Goal: Transaction & Acquisition: Purchase product/service

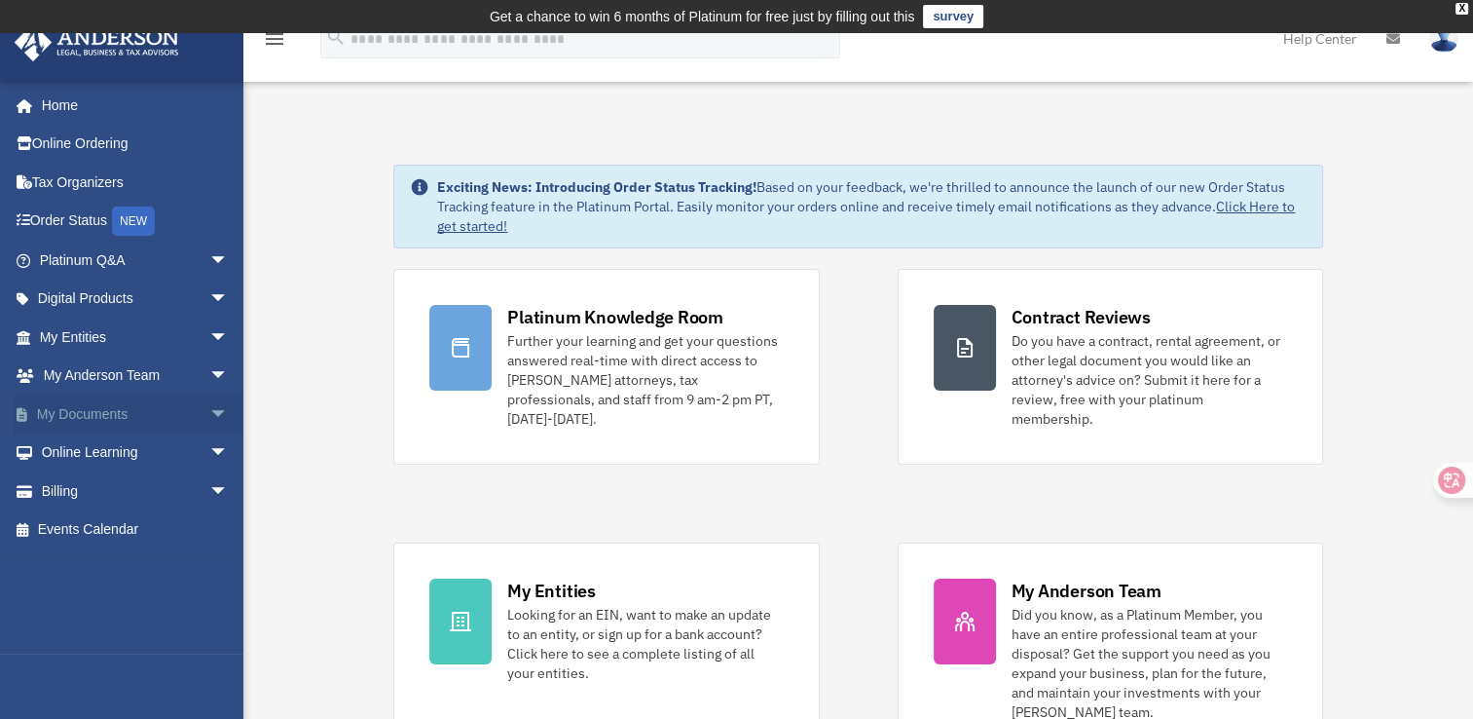
click at [209, 411] on span "arrow_drop_down" at bounding box center [228, 414] width 39 height 40
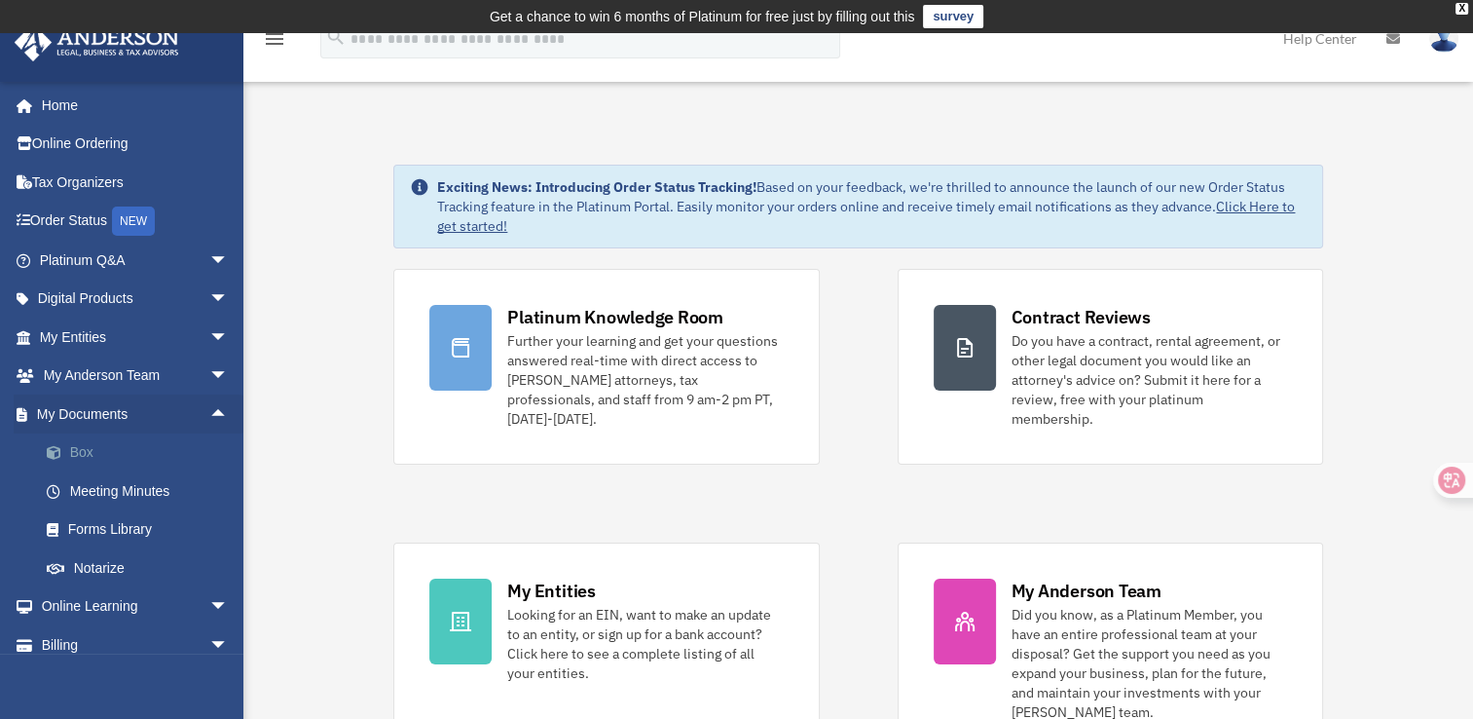
click at [82, 458] on link "Box" at bounding box center [142, 452] width 231 height 39
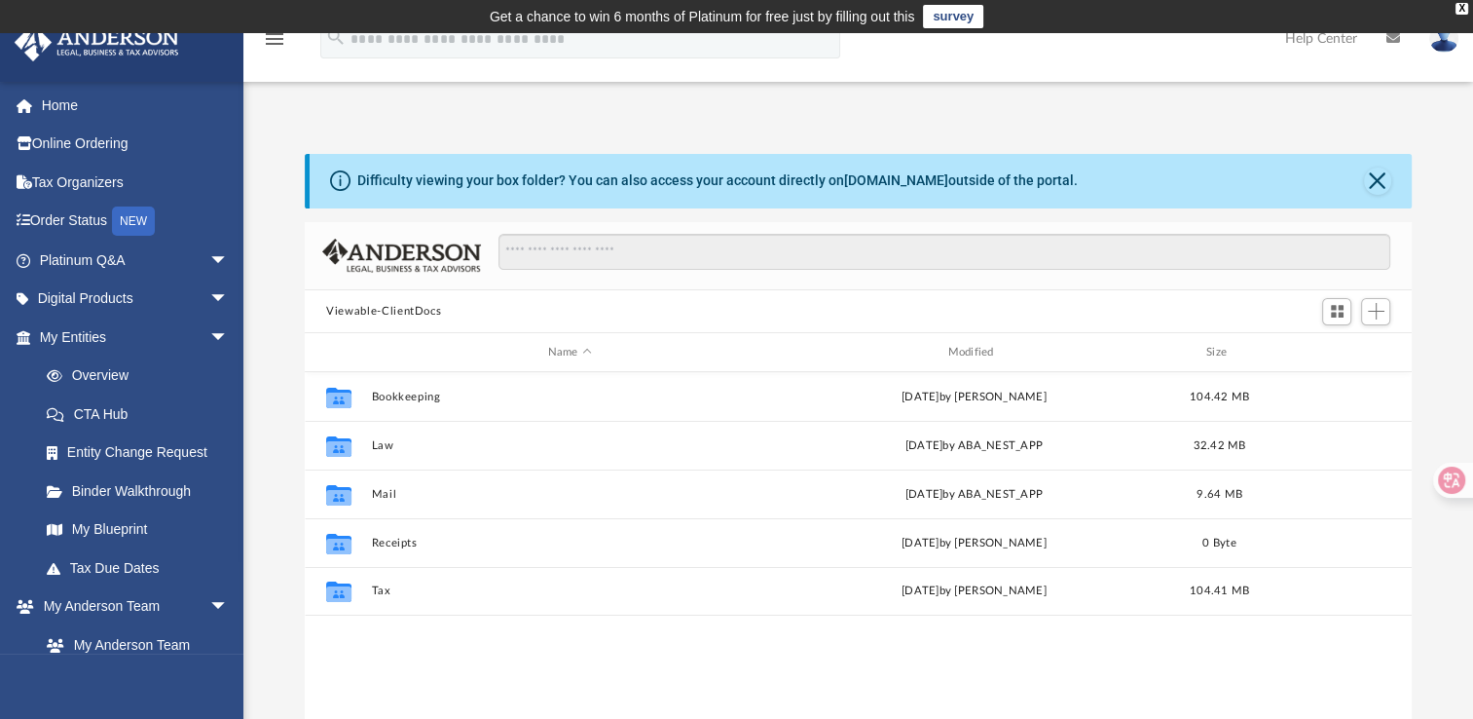
scroll to position [427, 1091]
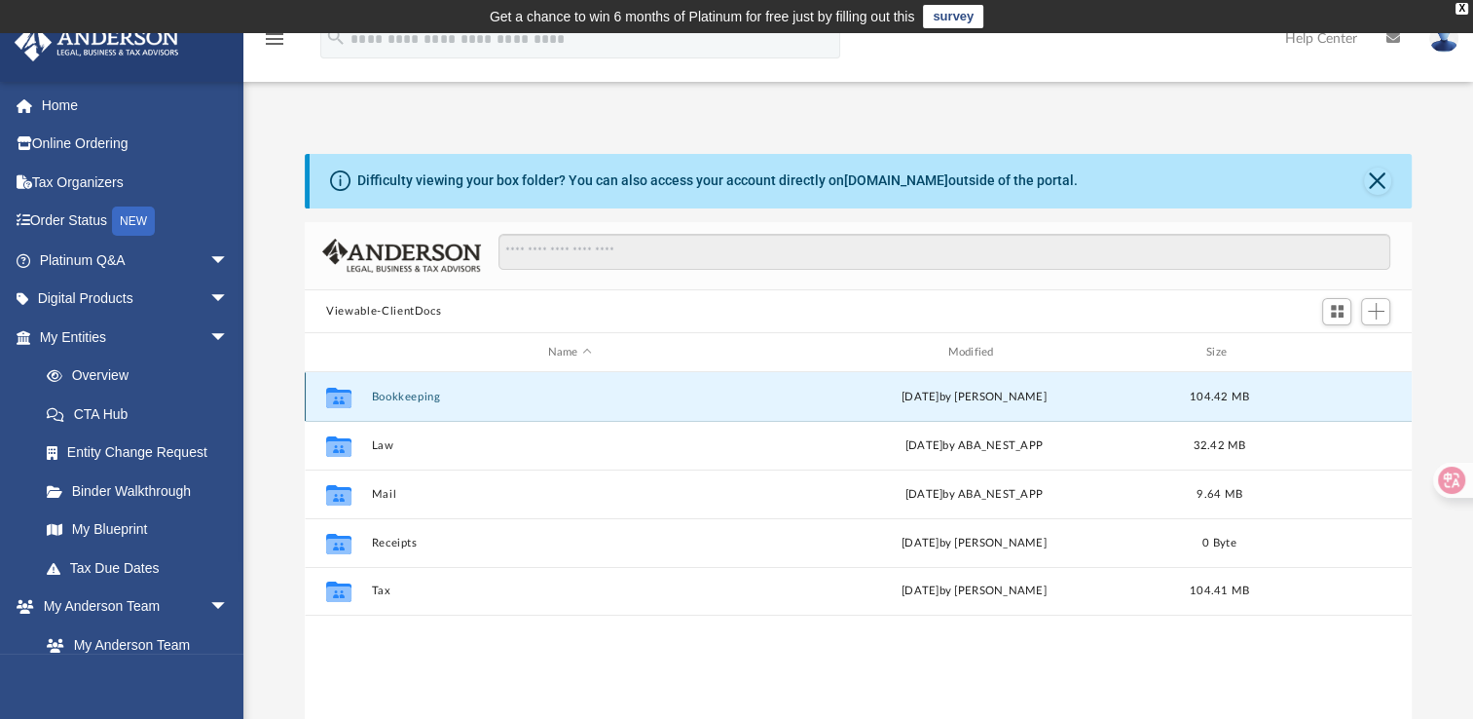
click at [406, 402] on button "Bookkeeping" at bounding box center [570, 396] width 396 height 13
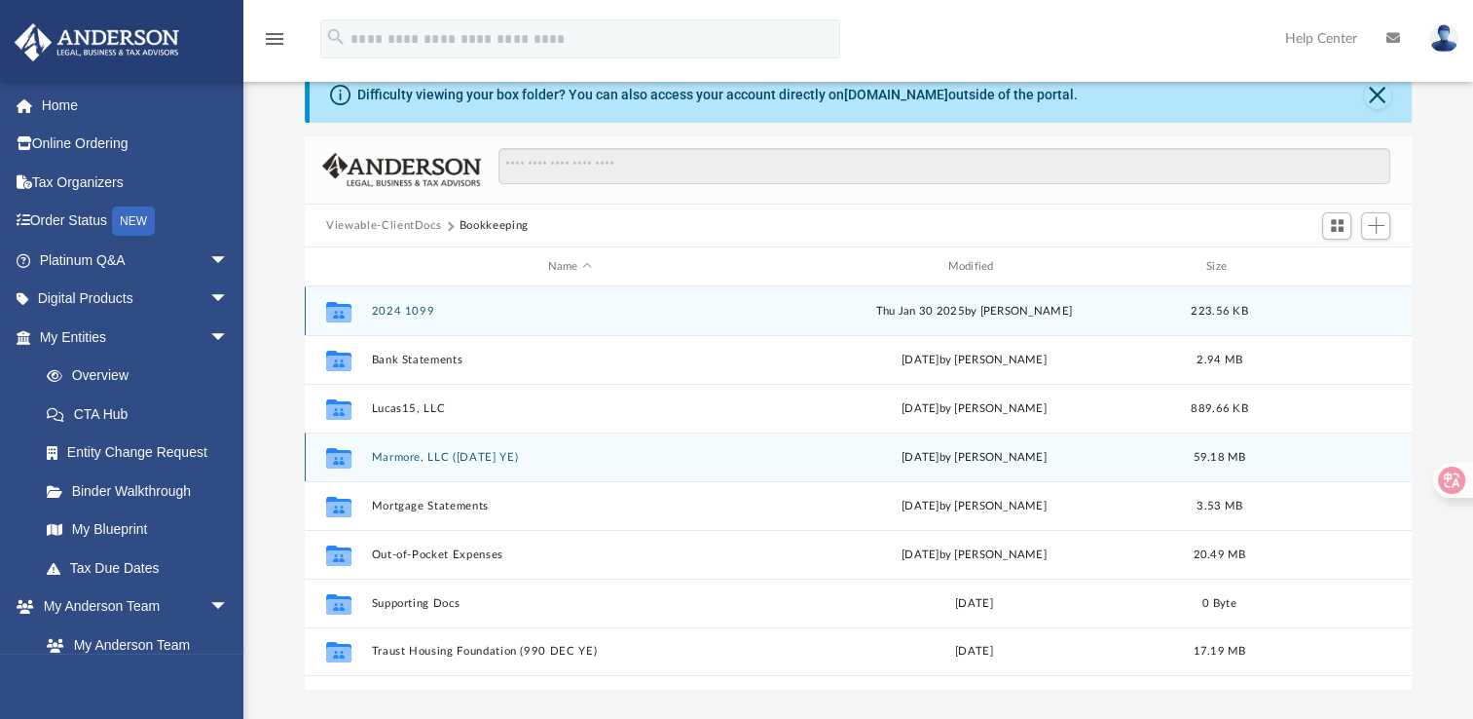
scroll to position [86, 0]
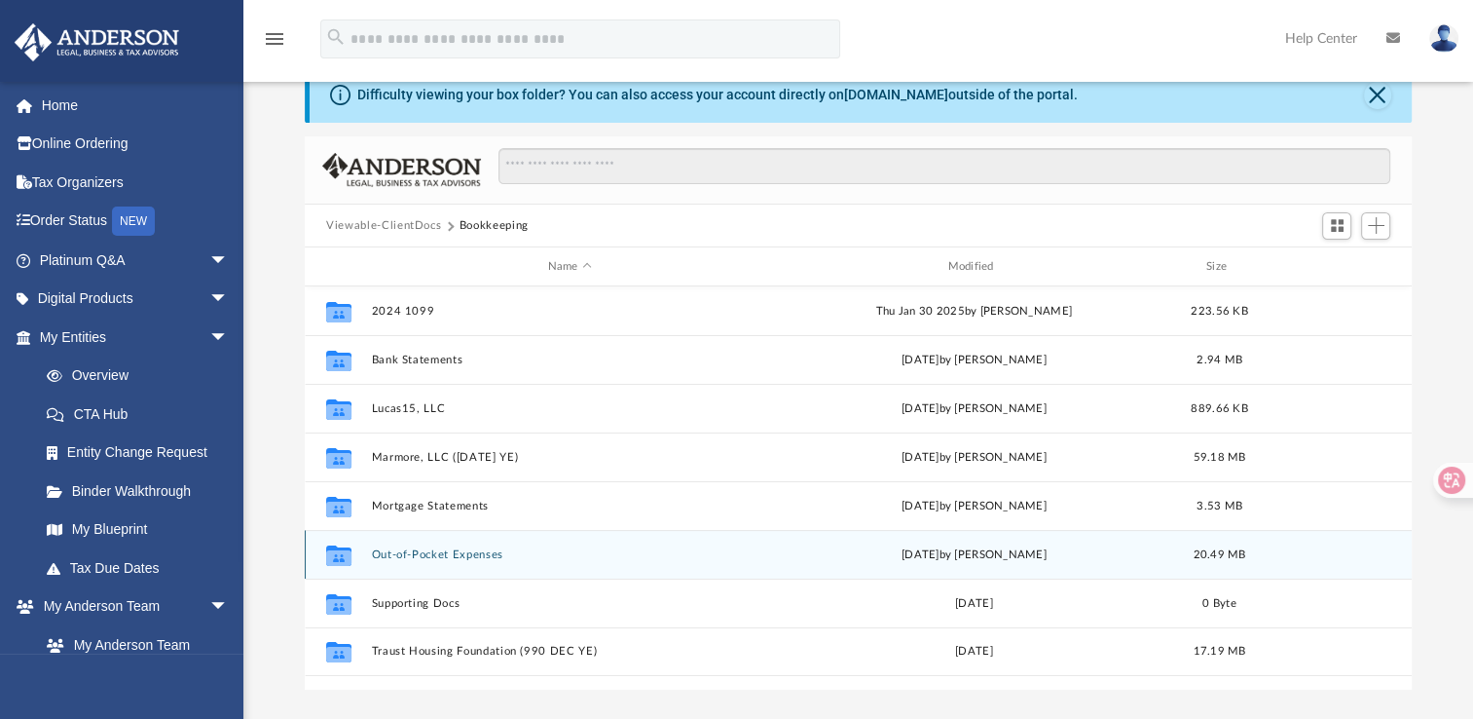
click at [404, 562] on div "Collaborated Folder Out-of-Pocket Expenses Tue May 20 2025 by Tiffany Gil Acost…" at bounding box center [858, 554] width 1107 height 49
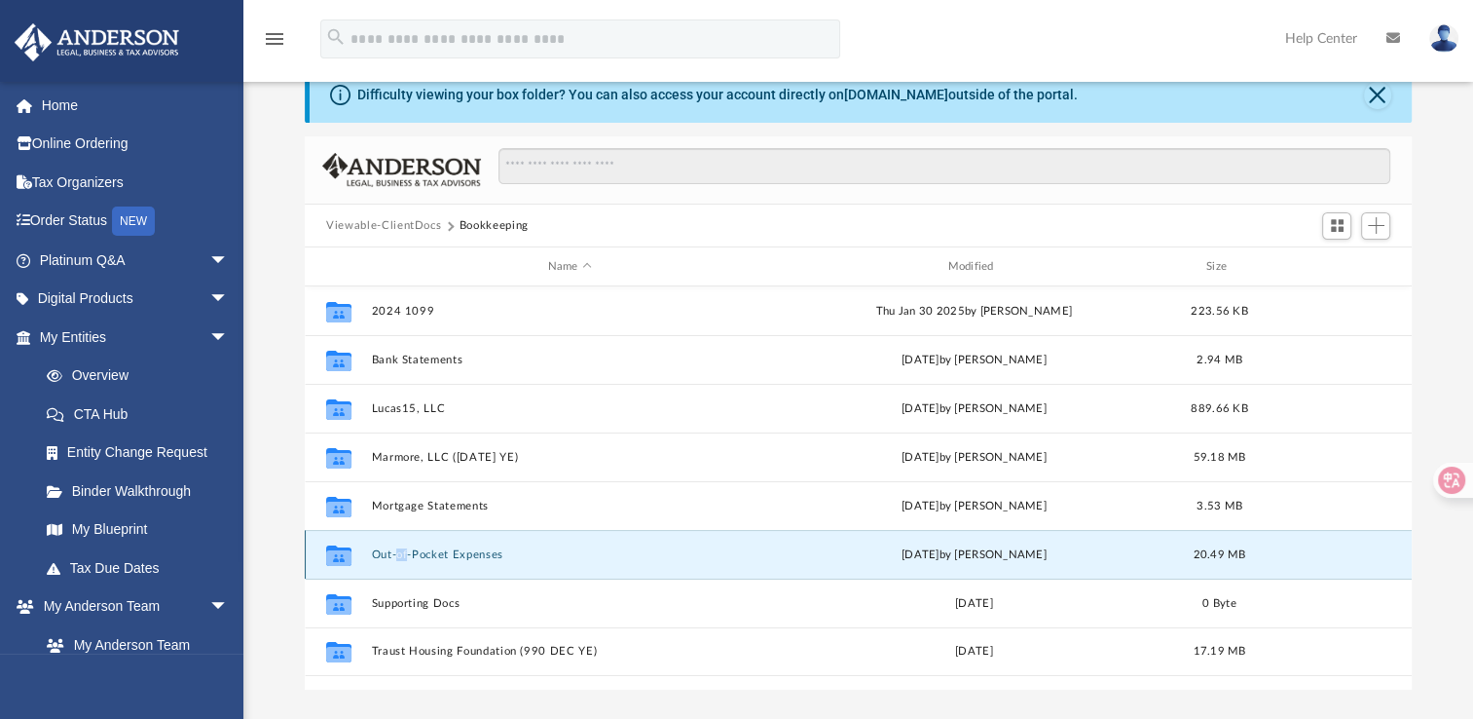
click at [404, 562] on div "Collaborated Folder Out-of-Pocket Expenses Tue May 20 2025 by Tiffany Gil Acost…" at bounding box center [858, 554] width 1107 height 49
drag, startPoint x: 404, startPoint y: 562, endPoint x: 380, endPoint y: 555, distance: 25.3
click at [380, 555] on button "Out-of-Pocket Expenses" at bounding box center [570, 554] width 396 height 13
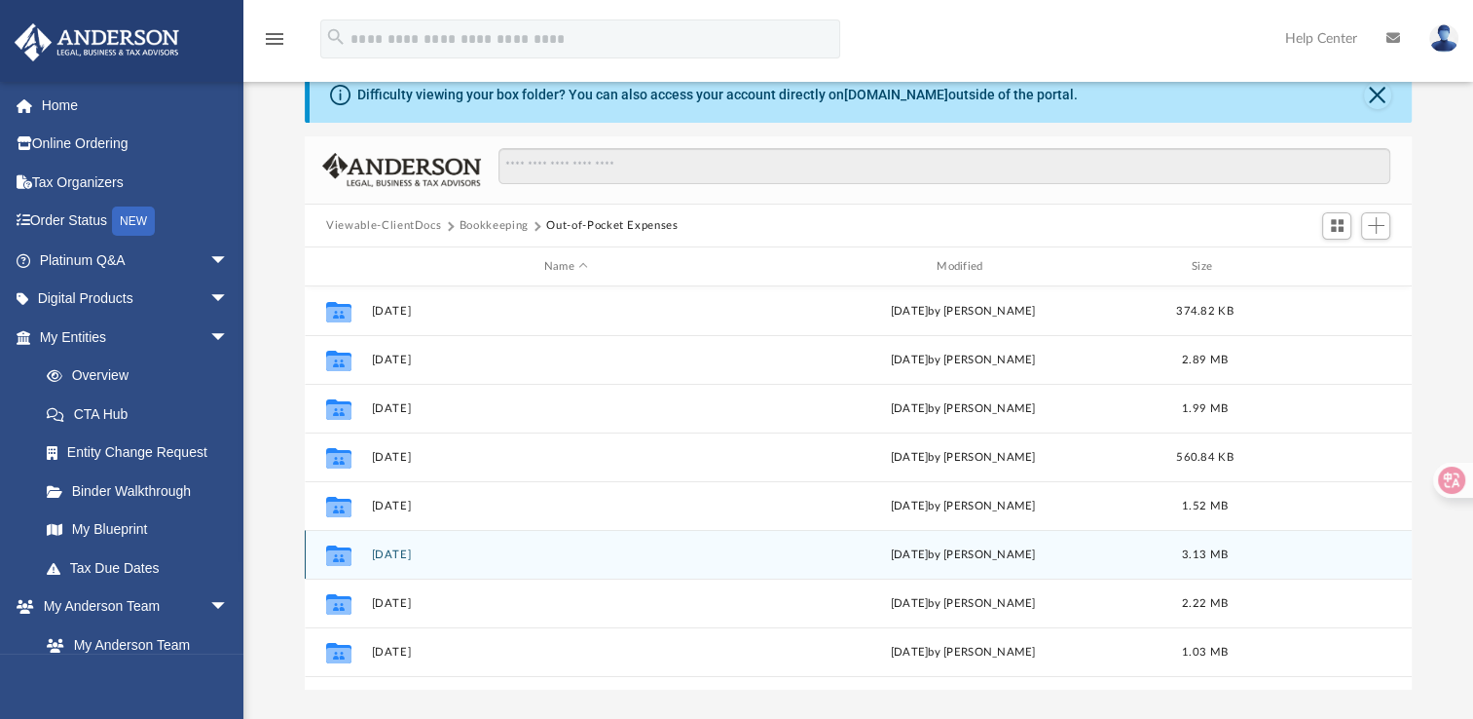
click at [331, 557] on icon "grid" at bounding box center [338, 558] width 25 height 16
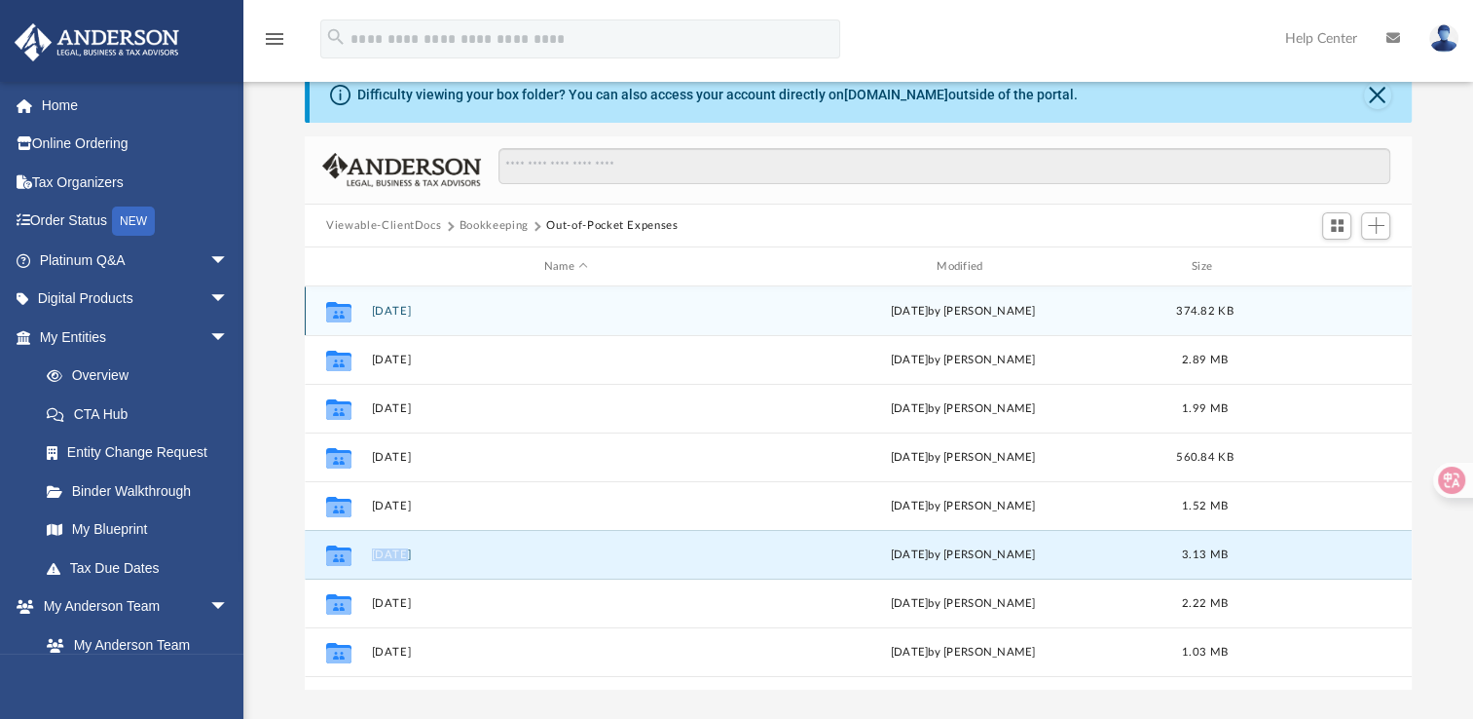
click at [405, 311] on button "April 2025" at bounding box center [566, 311] width 389 height 13
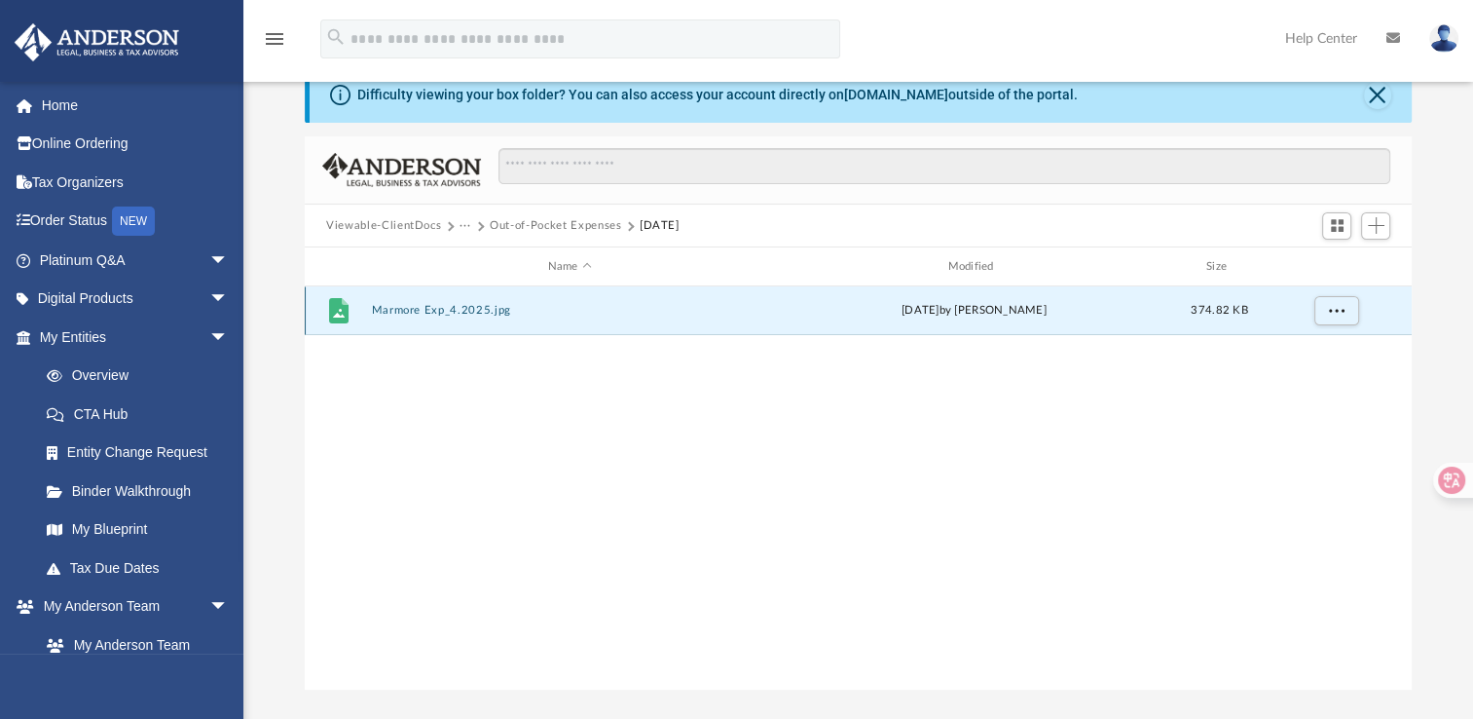
click at [405, 311] on button "Marmore Exp_4.2025.jpg" at bounding box center [570, 310] width 396 height 13
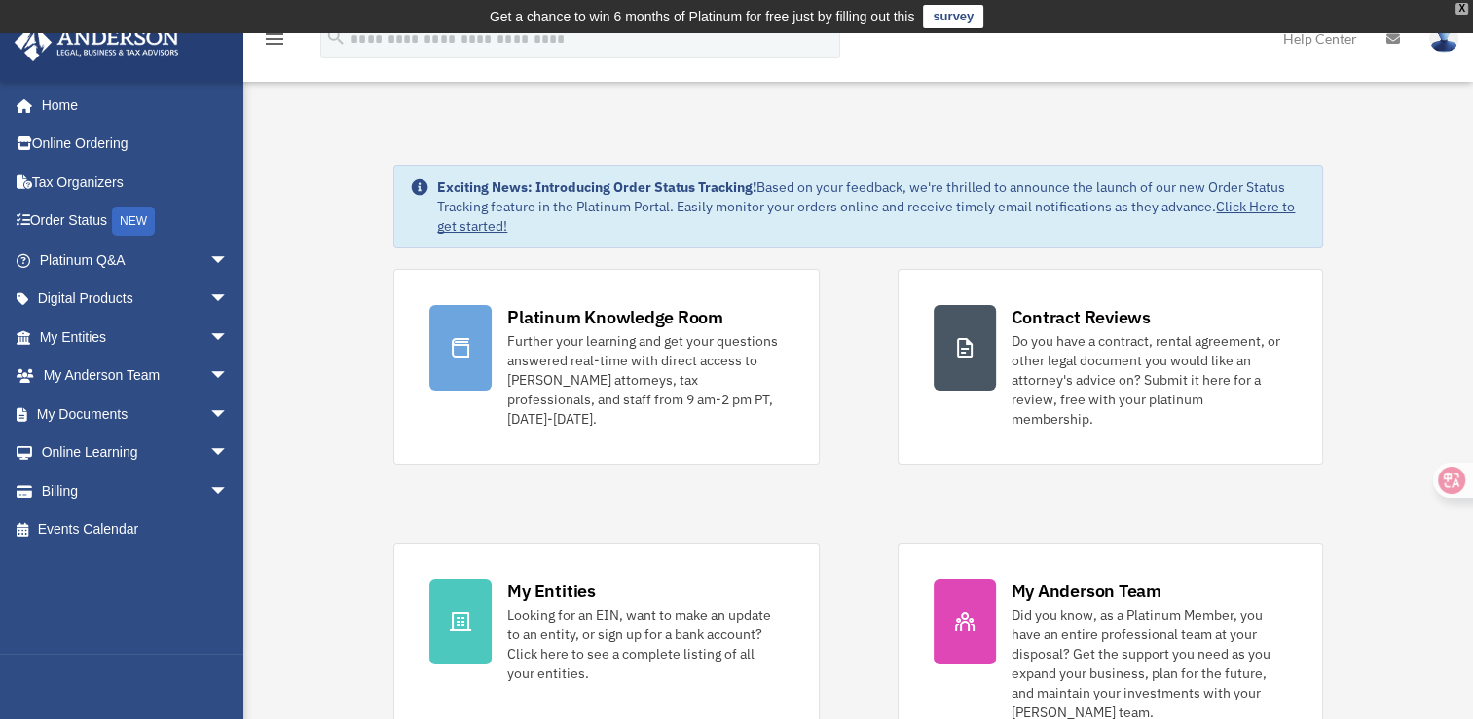
click at [1464, 10] on div "X" at bounding box center [1462, 9] width 13 height 12
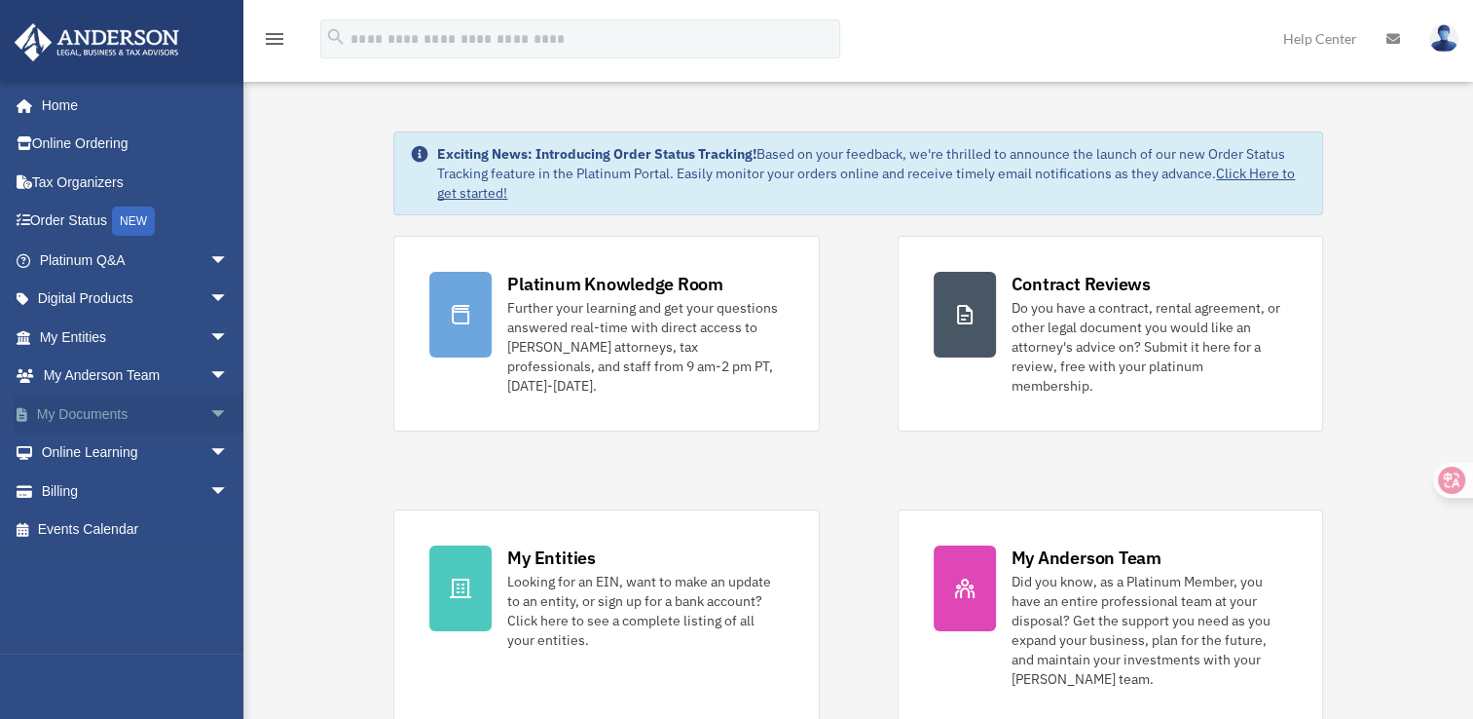
click at [212, 410] on span "arrow_drop_down" at bounding box center [228, 414] width 39 height 40
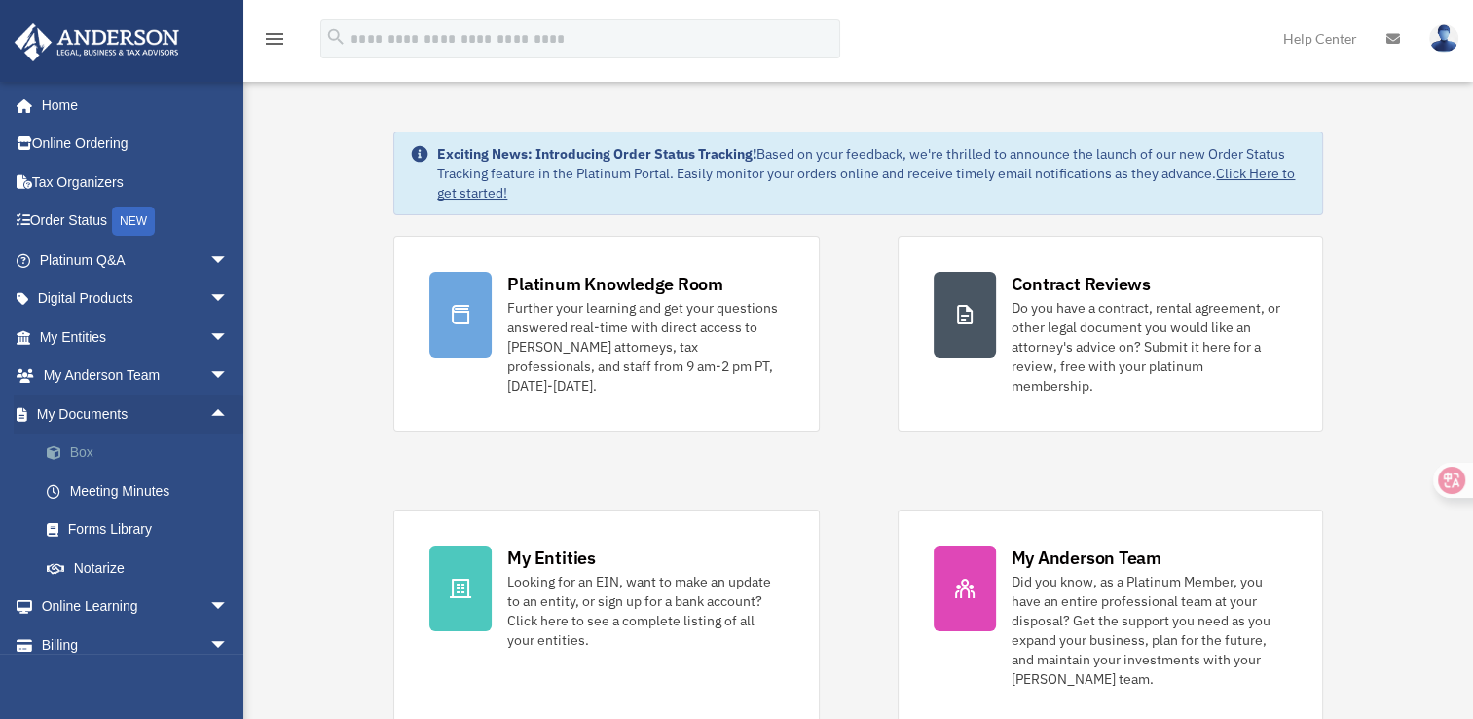
click at [74, 449] on link "Box" at bounding box center [142, 452] width 231 height 39
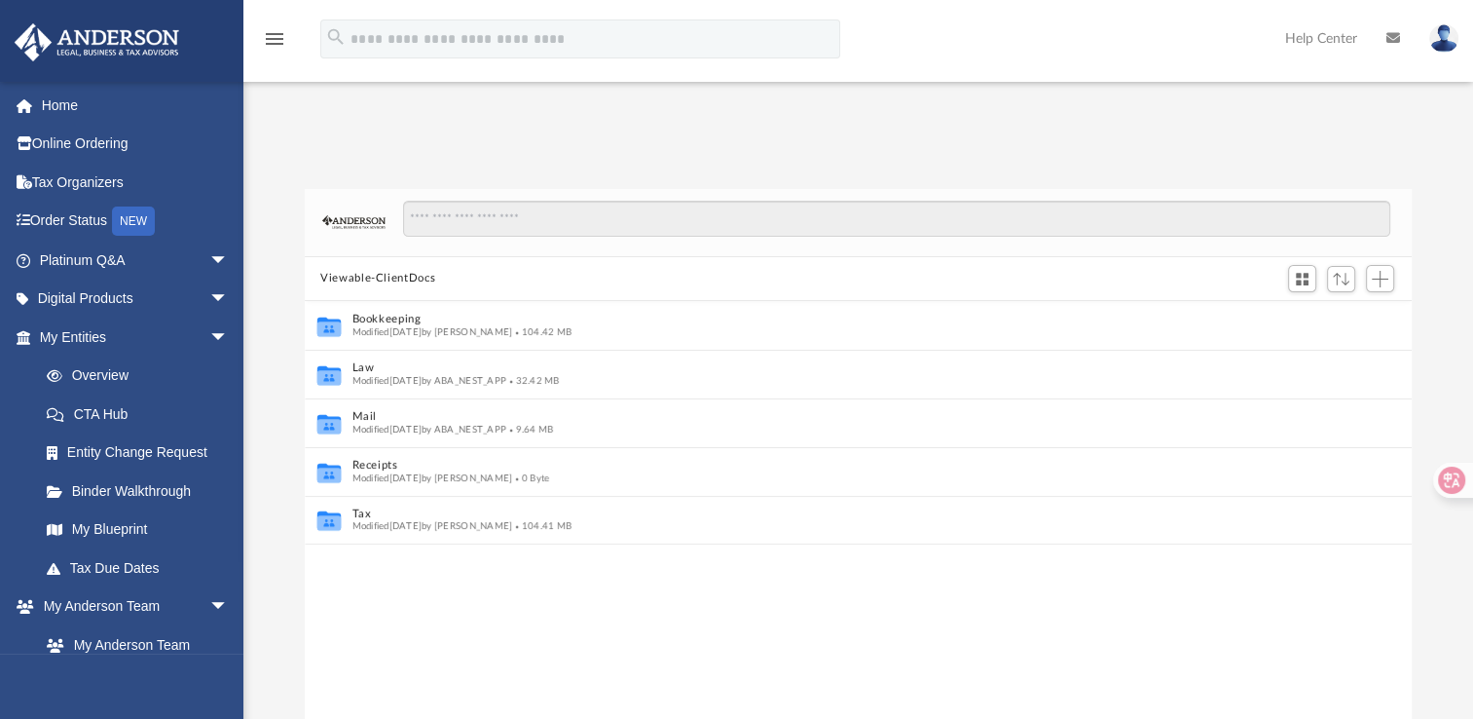
scroll to position [16, 16]
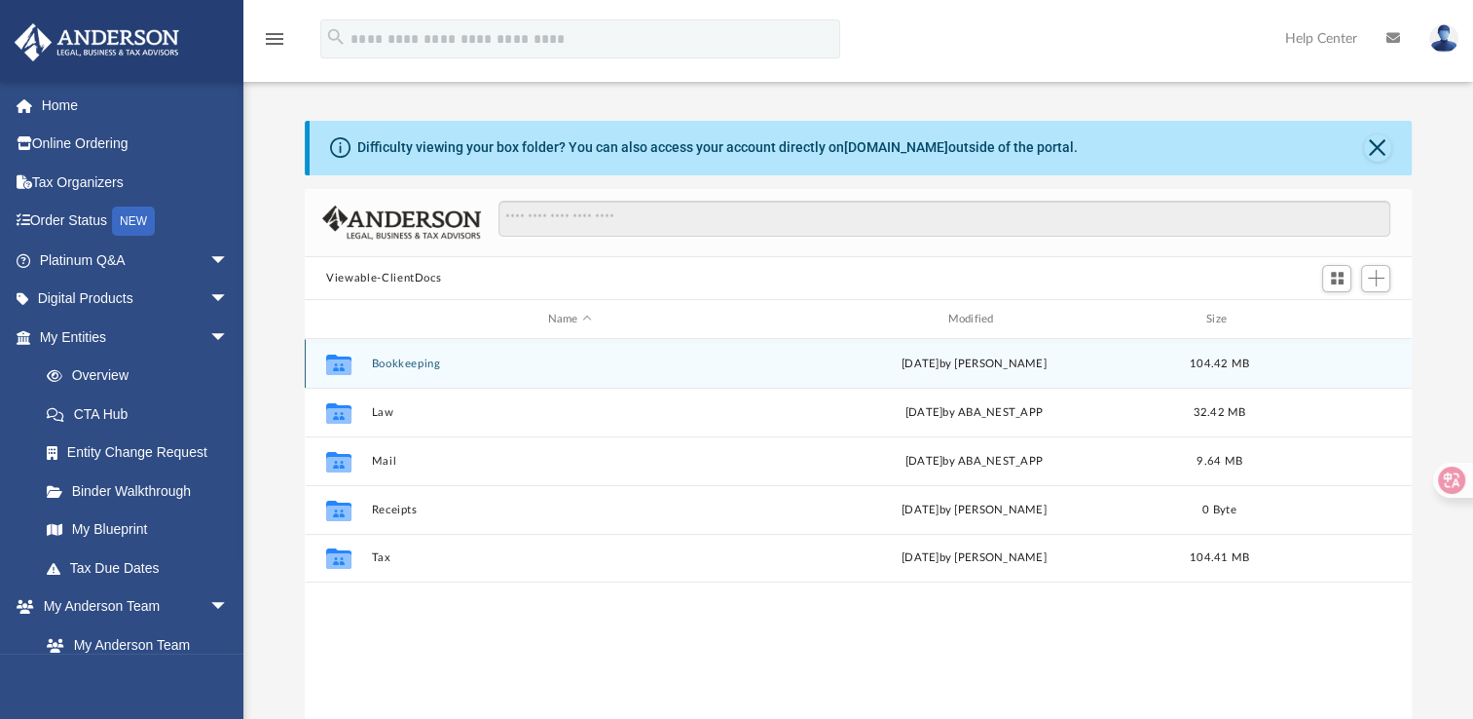
click at [399, 361] on button "Bookkeeping" at bounding box center [570, 363] width 396 height 13
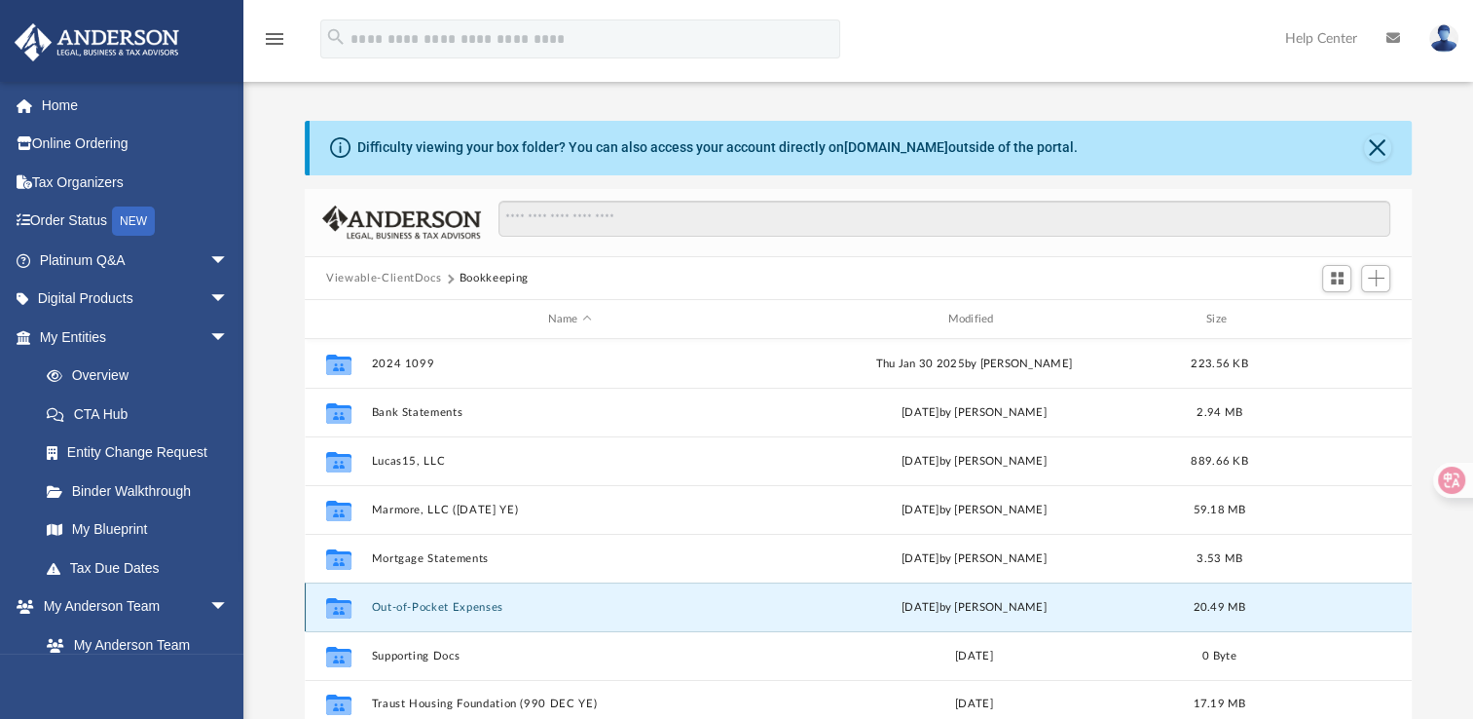
click at [393, 602] on button "Out-of-Pocket Expenses" at bounding box center [570, 607] width 396 height 13
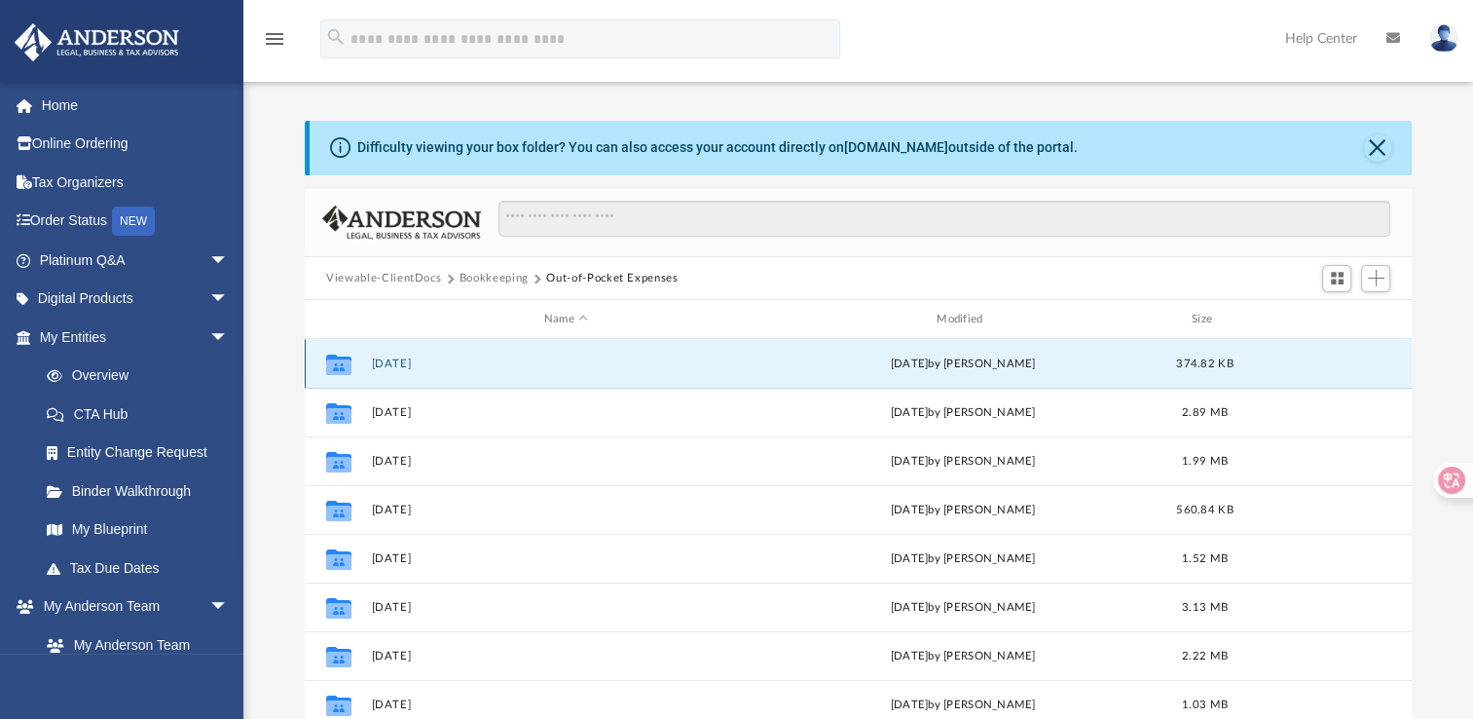
click at [390, 369] on button "April 2025" at bounding box center [566, 363] width 389 height 13
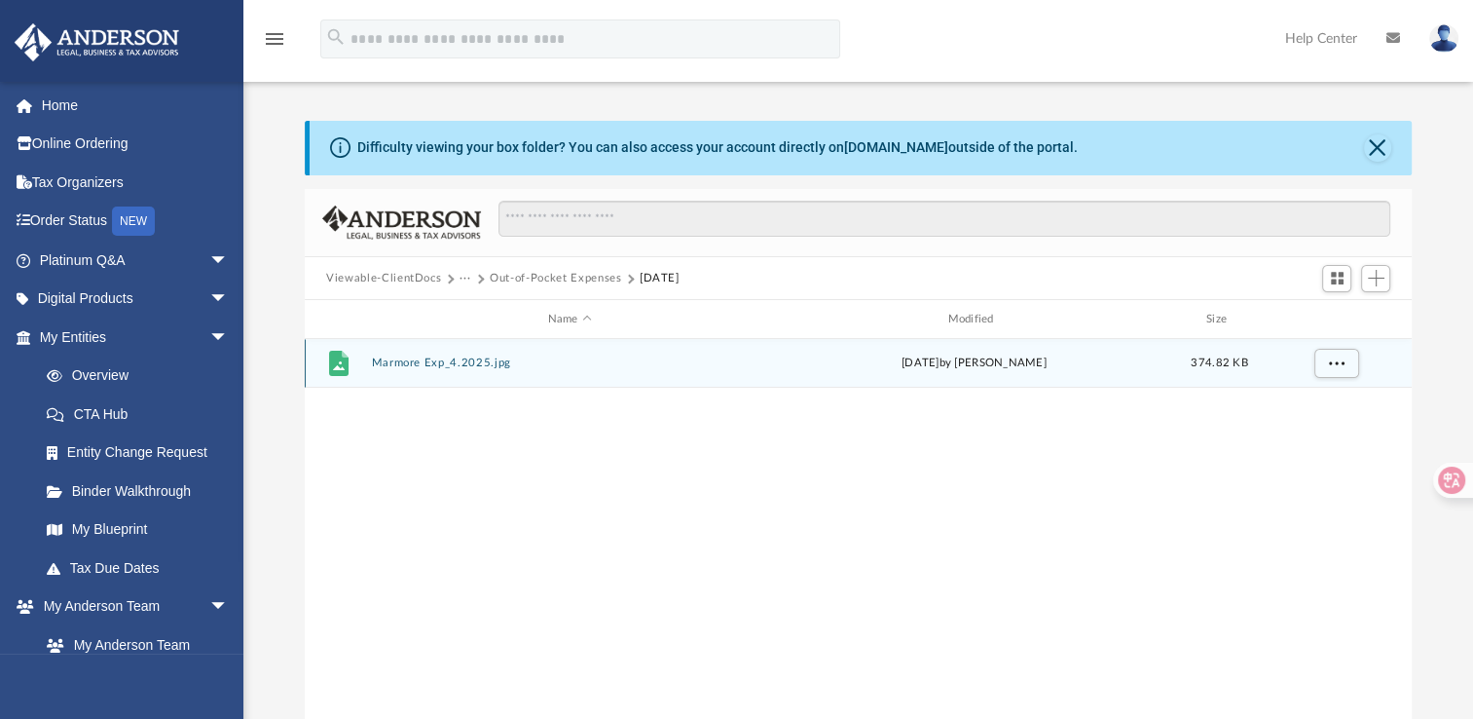
click at [390, 369] on div "File Marmore Exp_4.2025.jpg Sun Apr 20 2025 by Jennifer Schultz 374.82 KB" at bounding box center [858, 363] width 1107 height 49
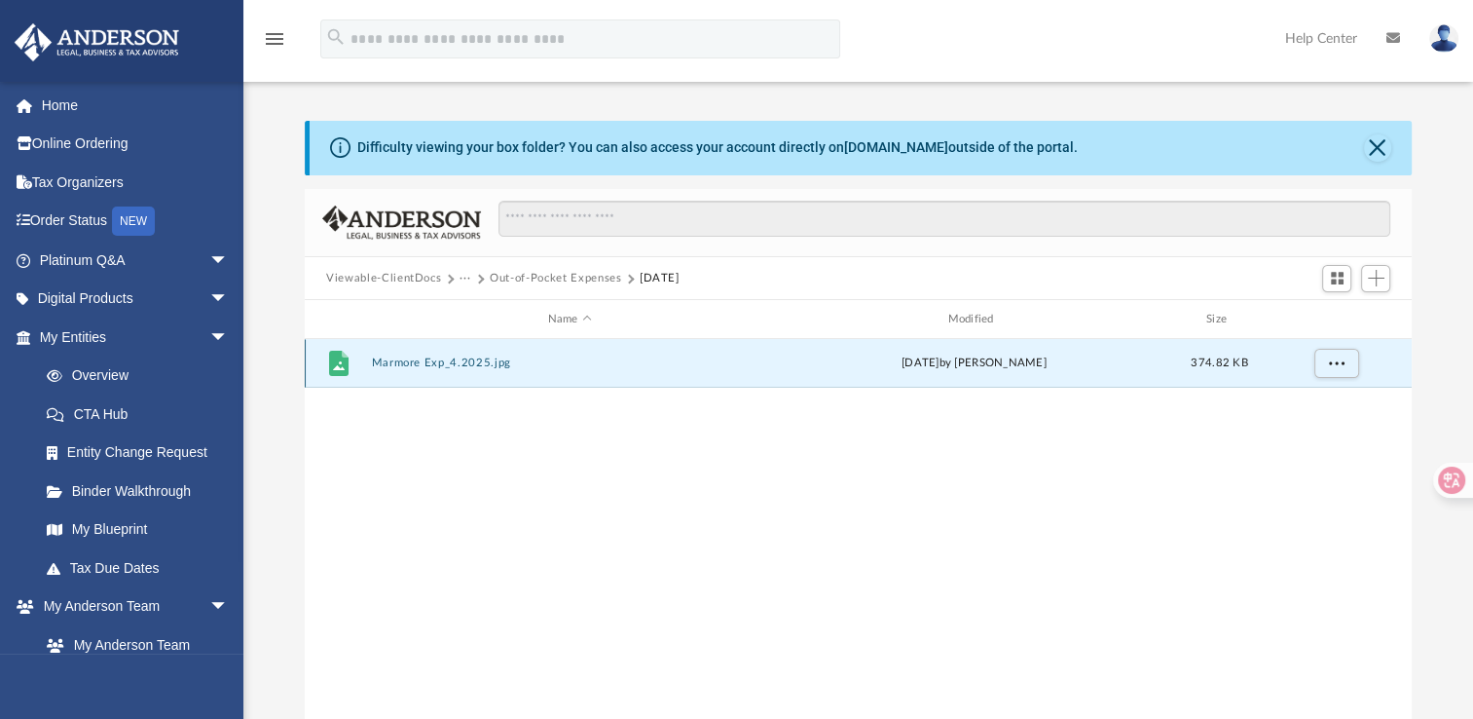
click at [395, 361] on button "Marmore Exp_4.2025.jpg" at bounding box center [570, 362] width 396 height 13
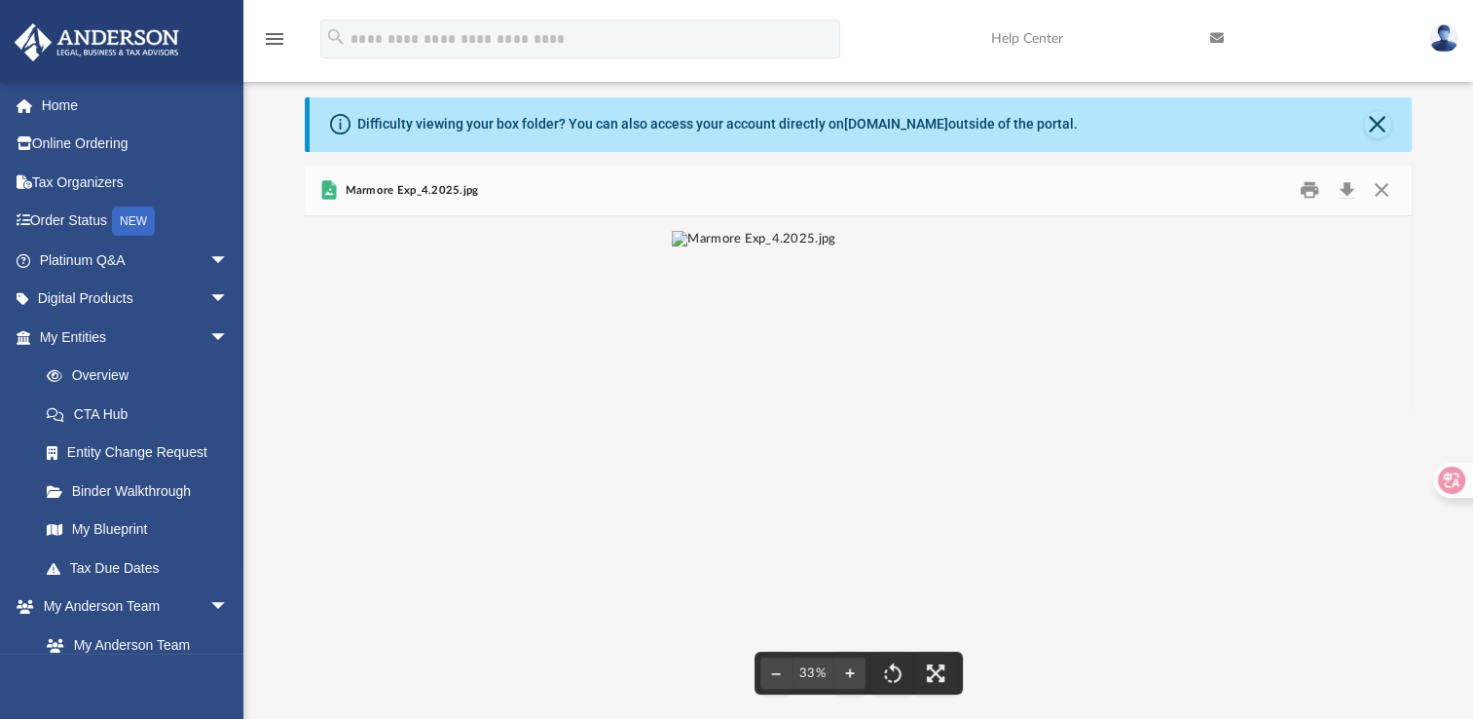
click at [836, 400] on img "File preview" at bounding box center [754, 467] width 164 height 473
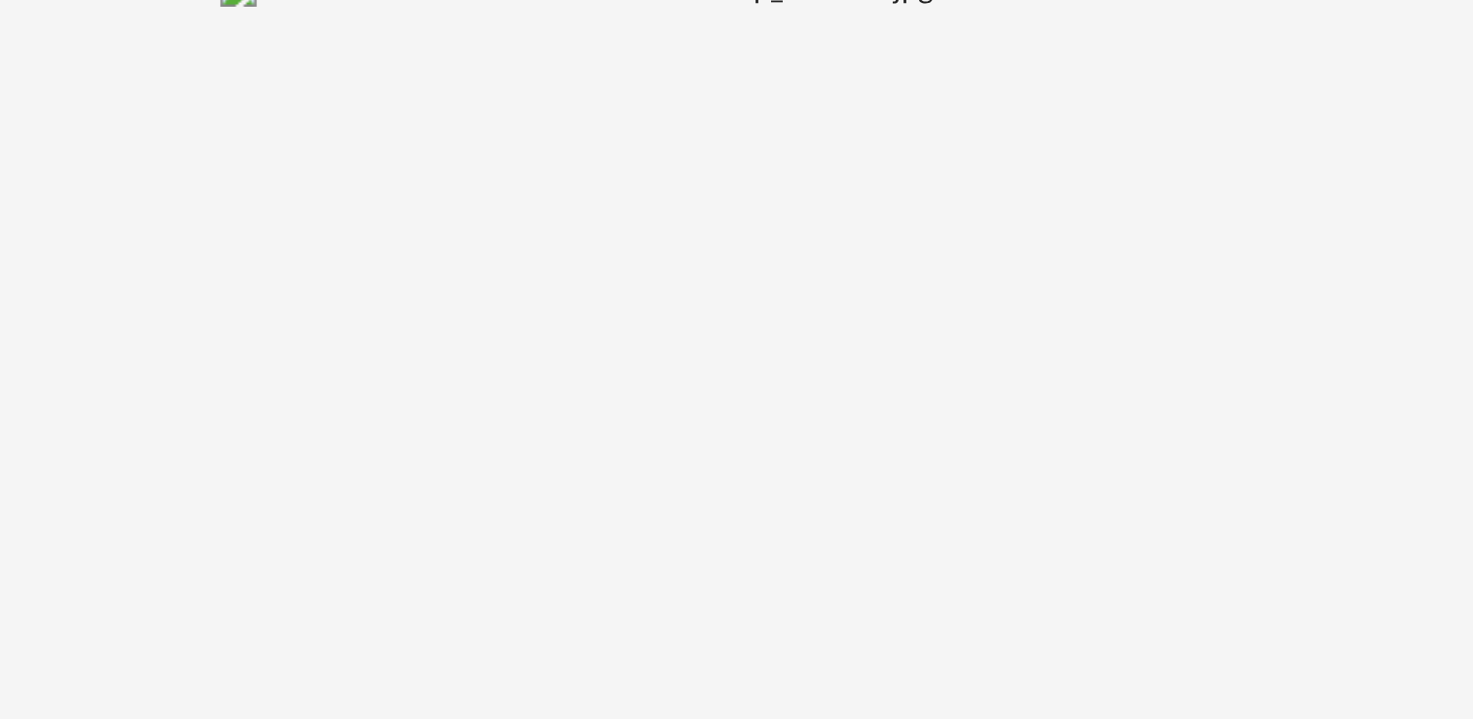
scroll to position [0, 0]
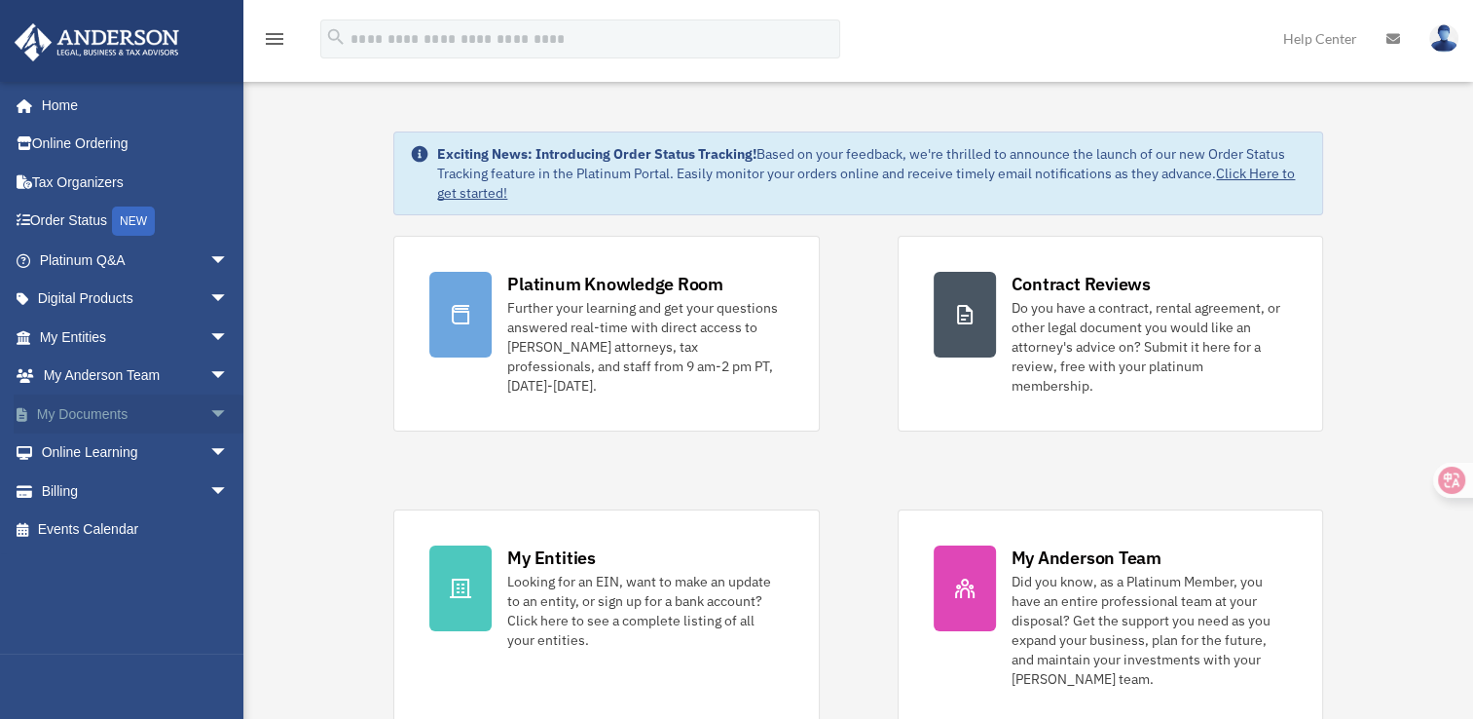
click at [209, 411] on span "arrow_drop_down" at bounding box center [228, 414] width 39 height 40
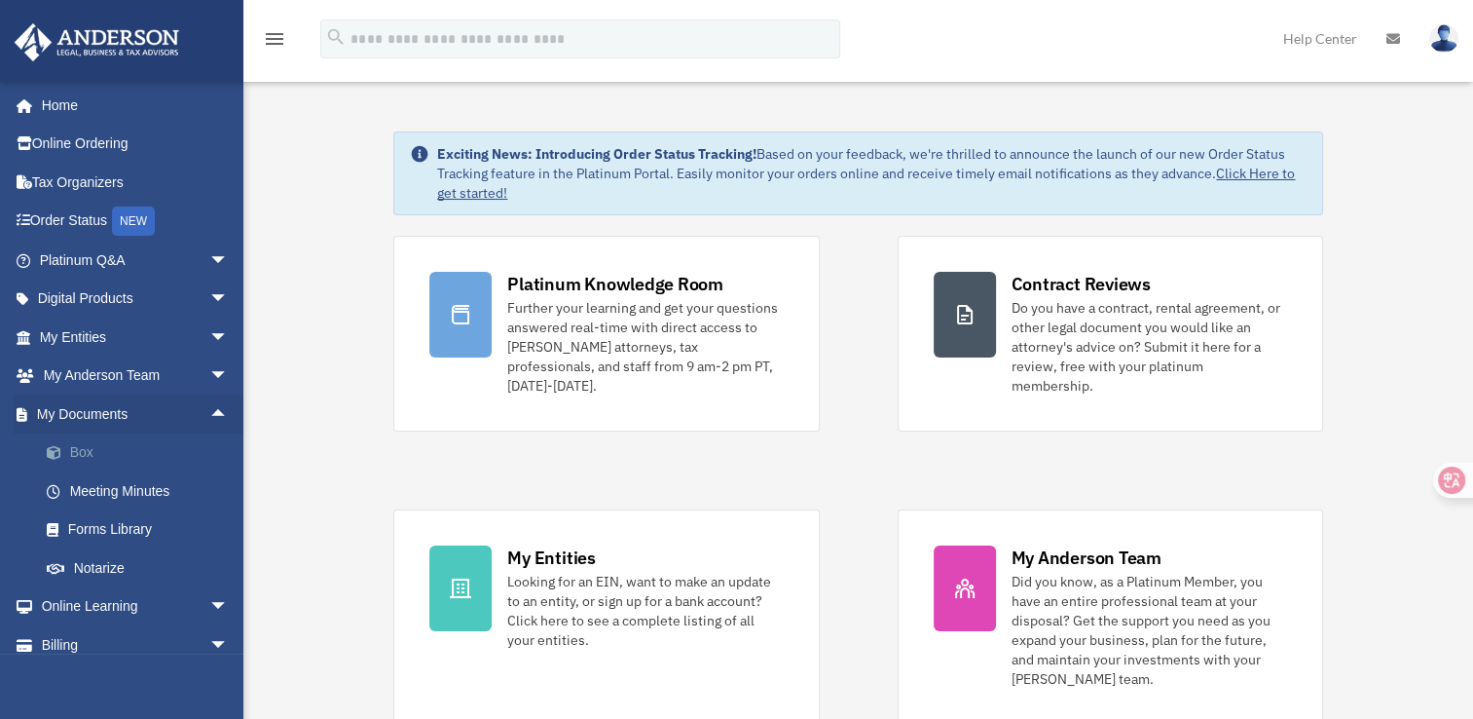
click at [134, 452] on link "Box" at bounding box center [142, 452] width 231 height 39
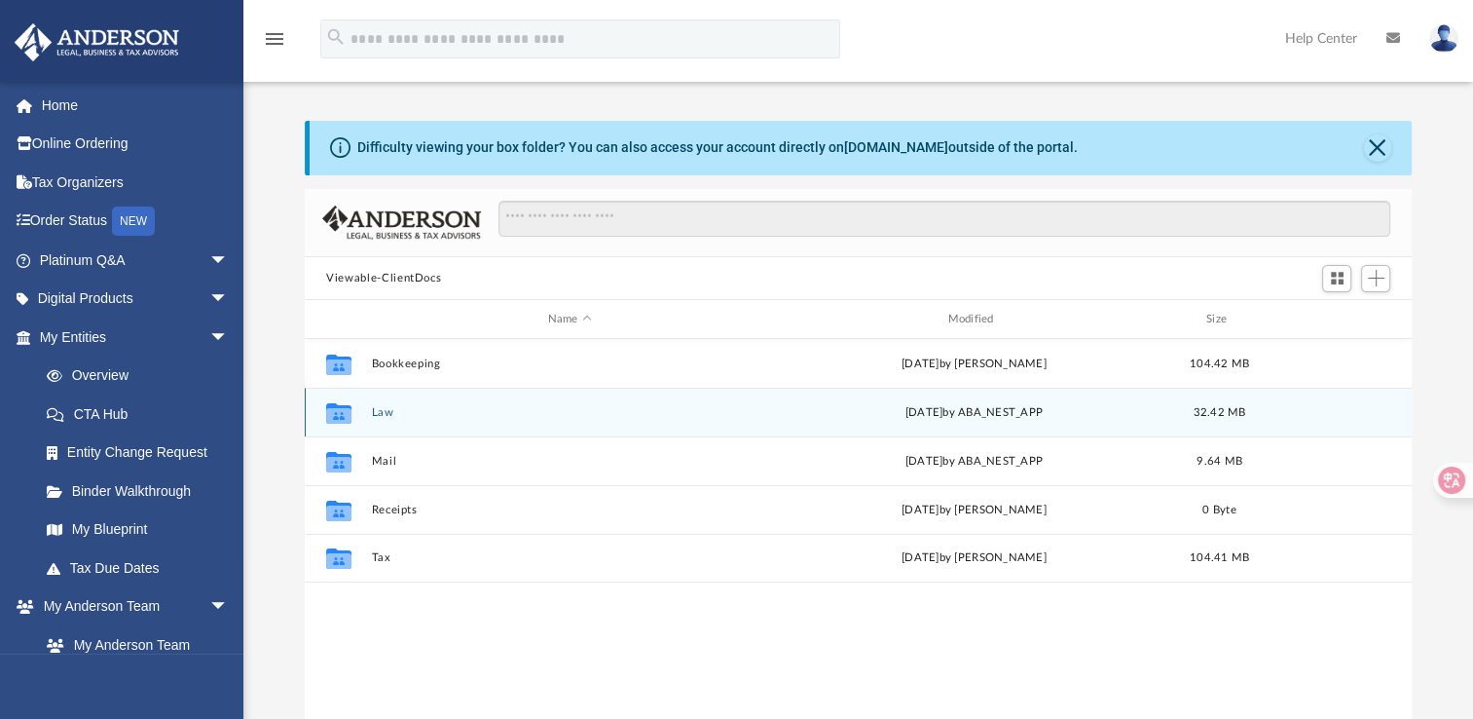
scroll to position [427, 1091]
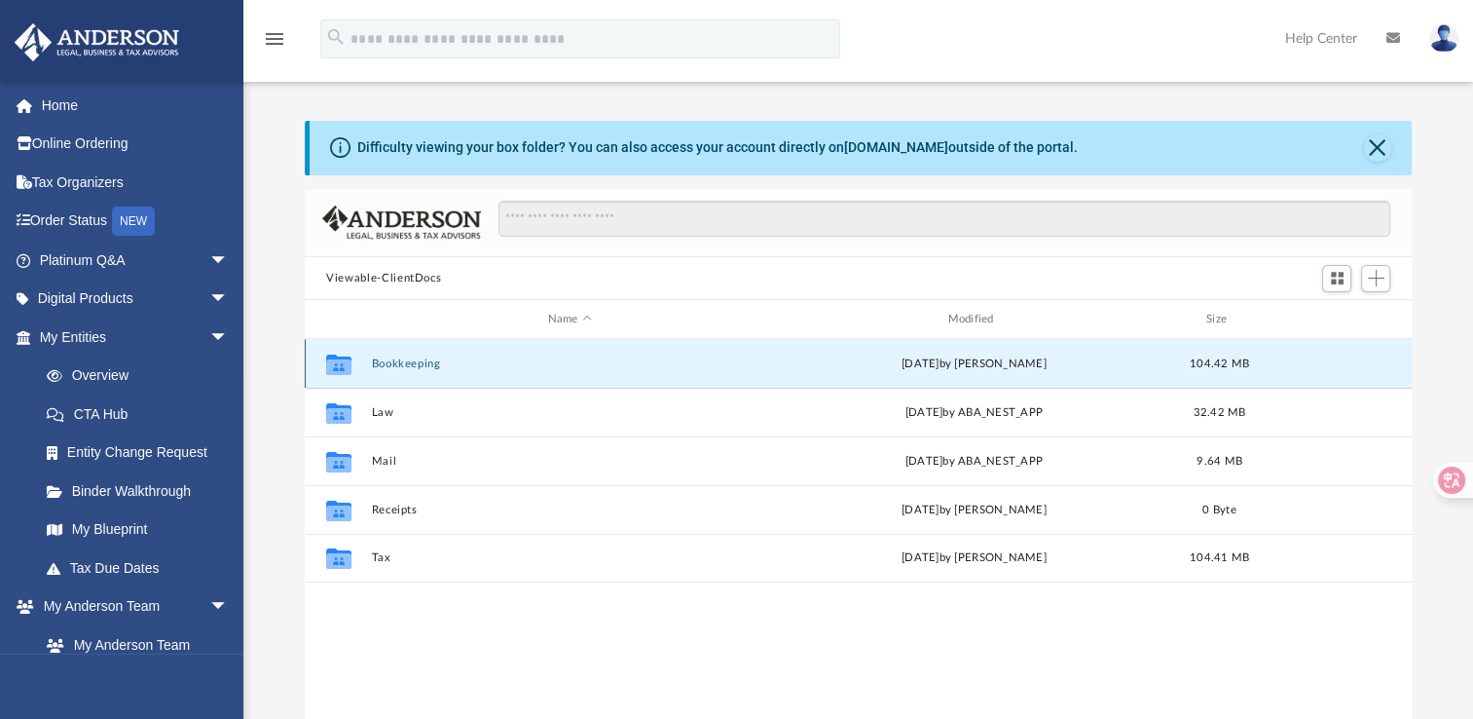
click at [413, 361] on button "Bookkeeping" at bounding box center [570, 363] width 396 height 13
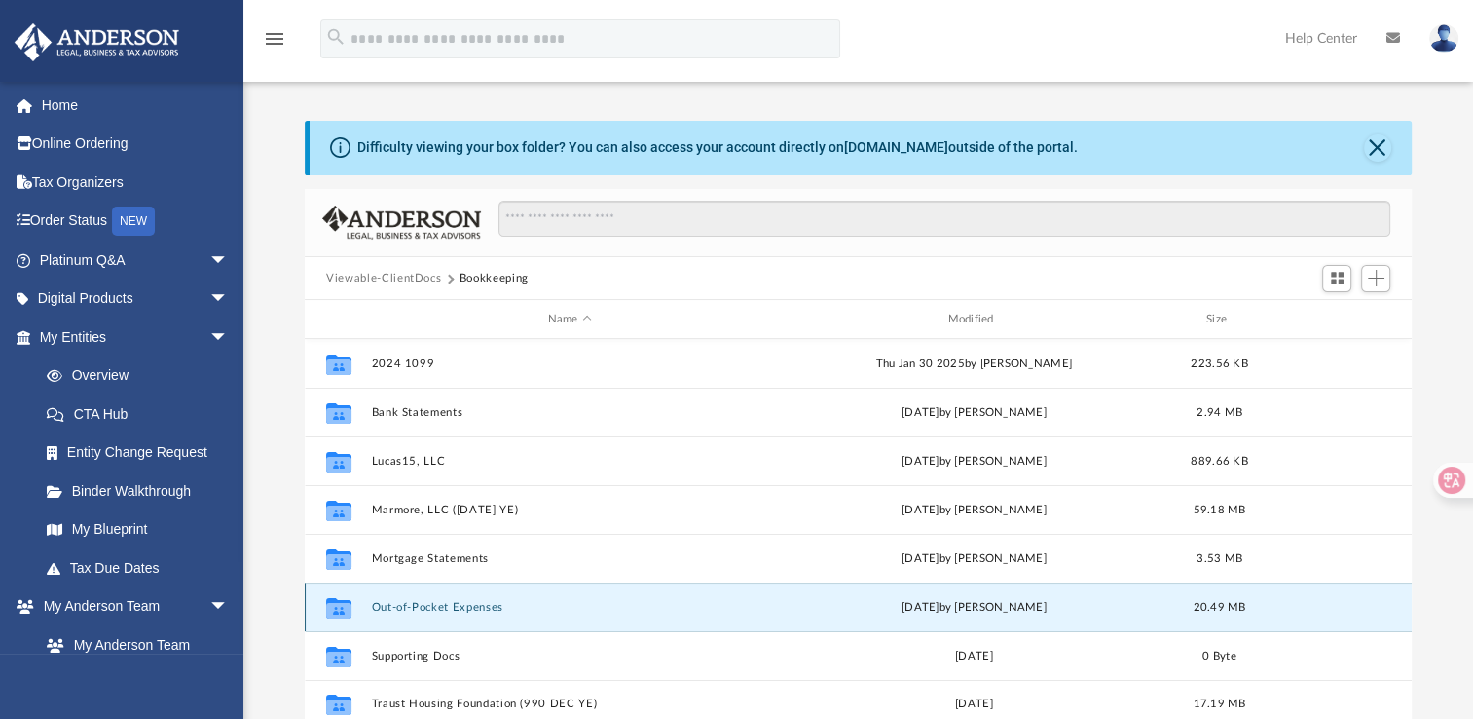
click at [412, 606] on button "Out-of-Pocket Expenses" at bounding box center [570, 607] width 396 height 13
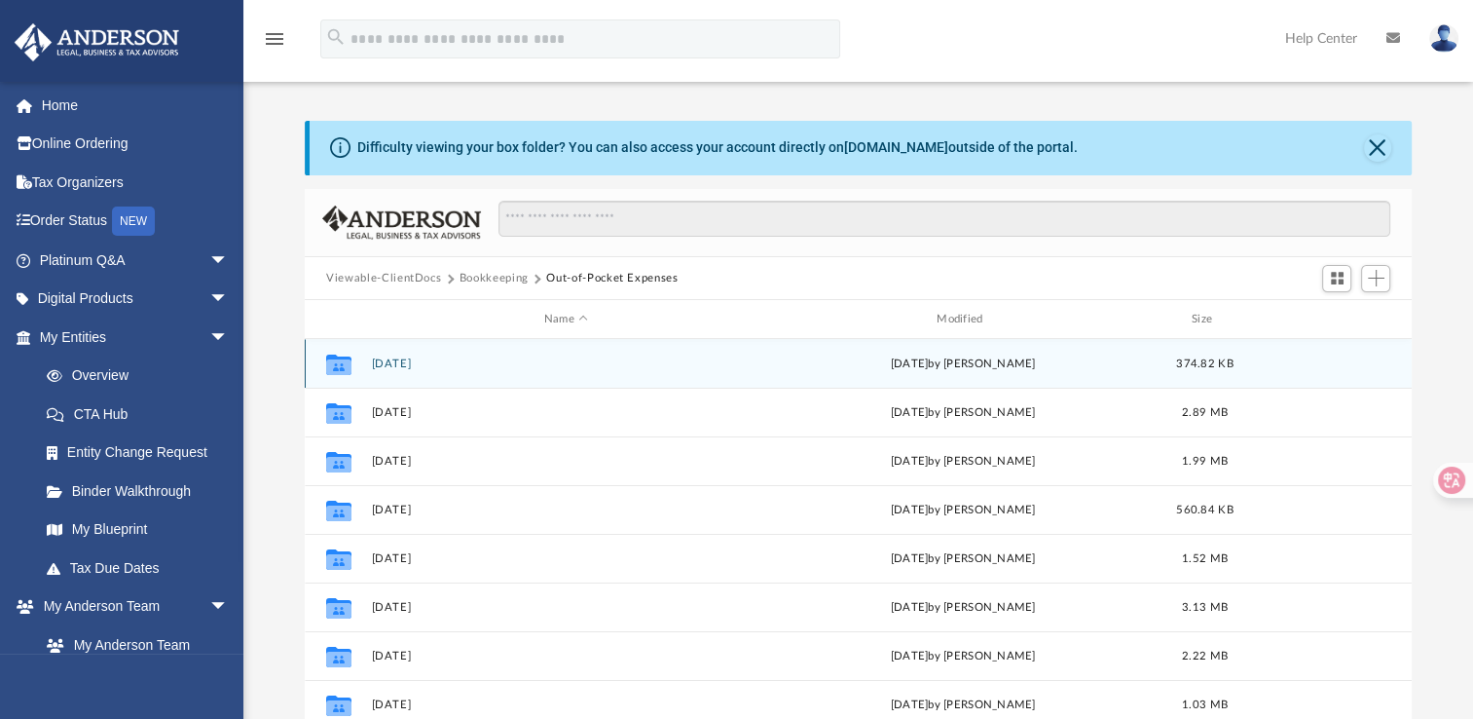
click at [392, 361] on button "April 2025" at bounding box center [566, 363] width 389 height 13
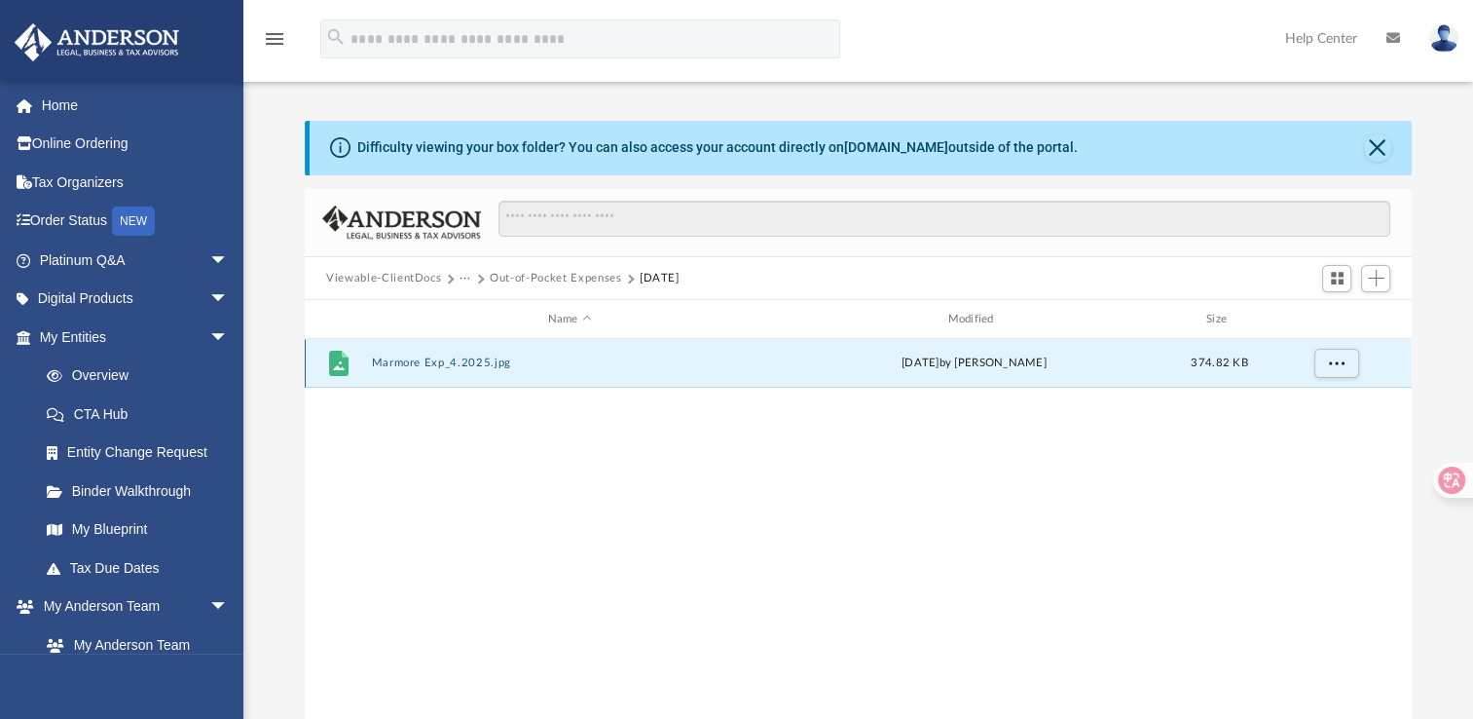
click at [392, 361] on button "Marmore Exp_4.2025.jpg" at bounding box center [570, 362] width 396 height 13
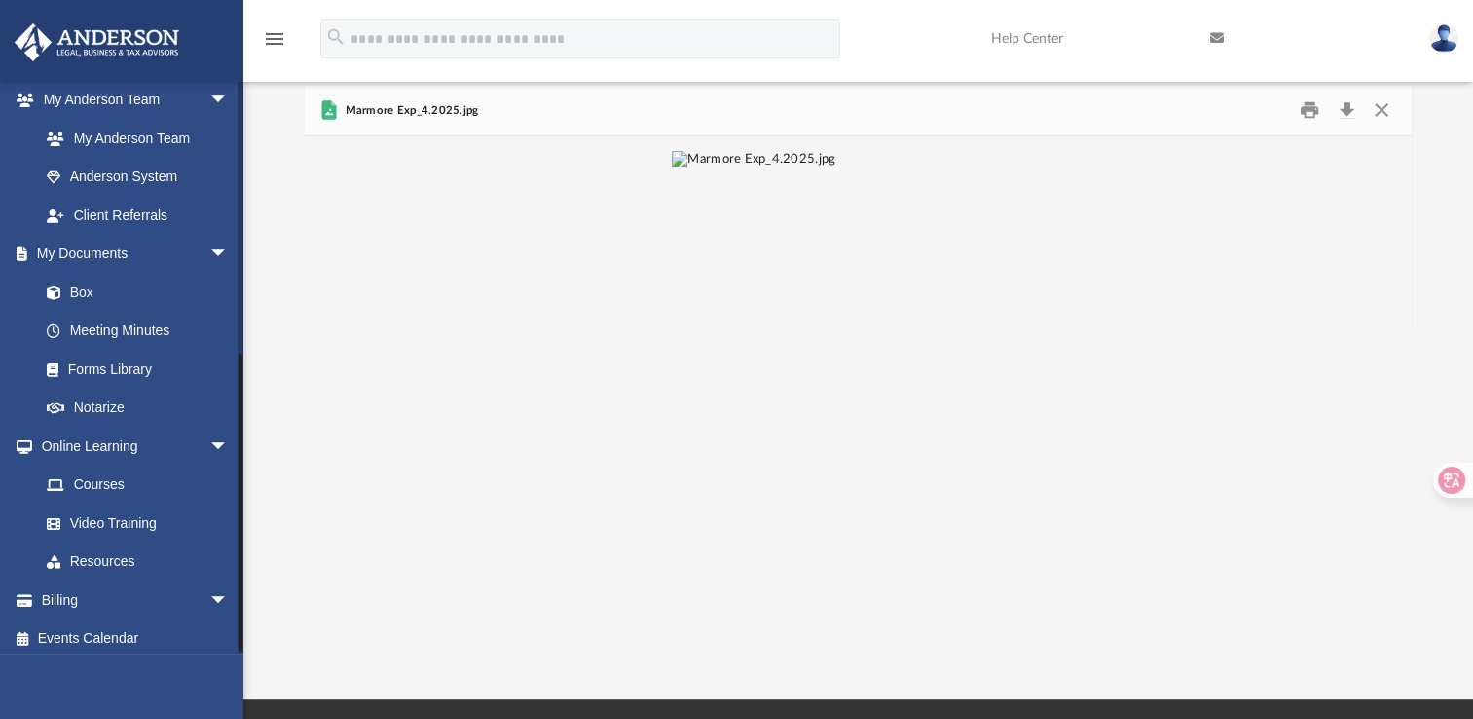
scroll to position [509, 0]
click at [209, 591] on span "arrow_drop_down" at bounding box center [228, 597] width 39 height 40
click at [209, 602] on span "arrow_drop_up" at bounding box center [228, 597] width 39 height 40
click at [77, 617] on link "Events Calendar" at bounding box center [136, 635] width 244 height 39
click at [59, 596] on link "Billing arrow_drop_down" at bounding box center [136, 596] width 244 height 39
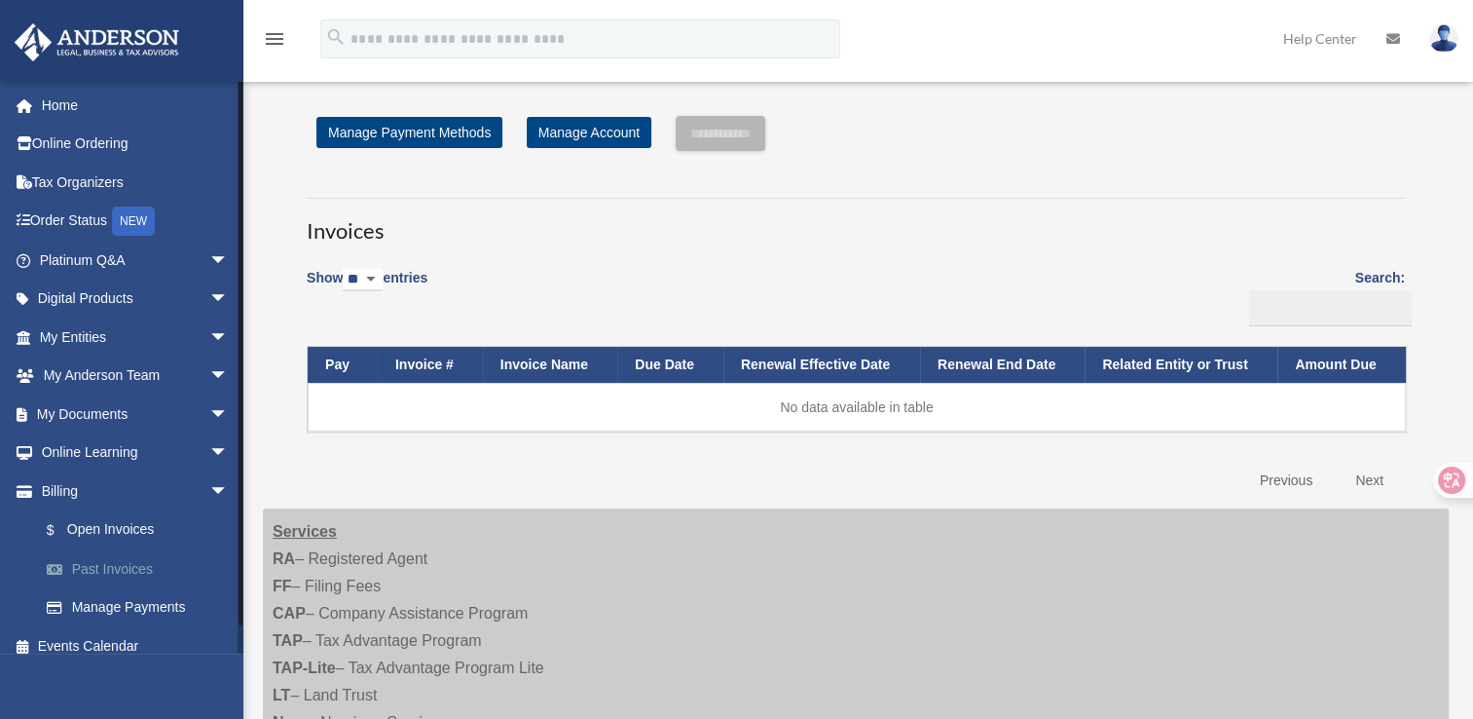
click at [128, 564] on link "Past Invoices" at bounding box center [142, 568] width 231 height 39
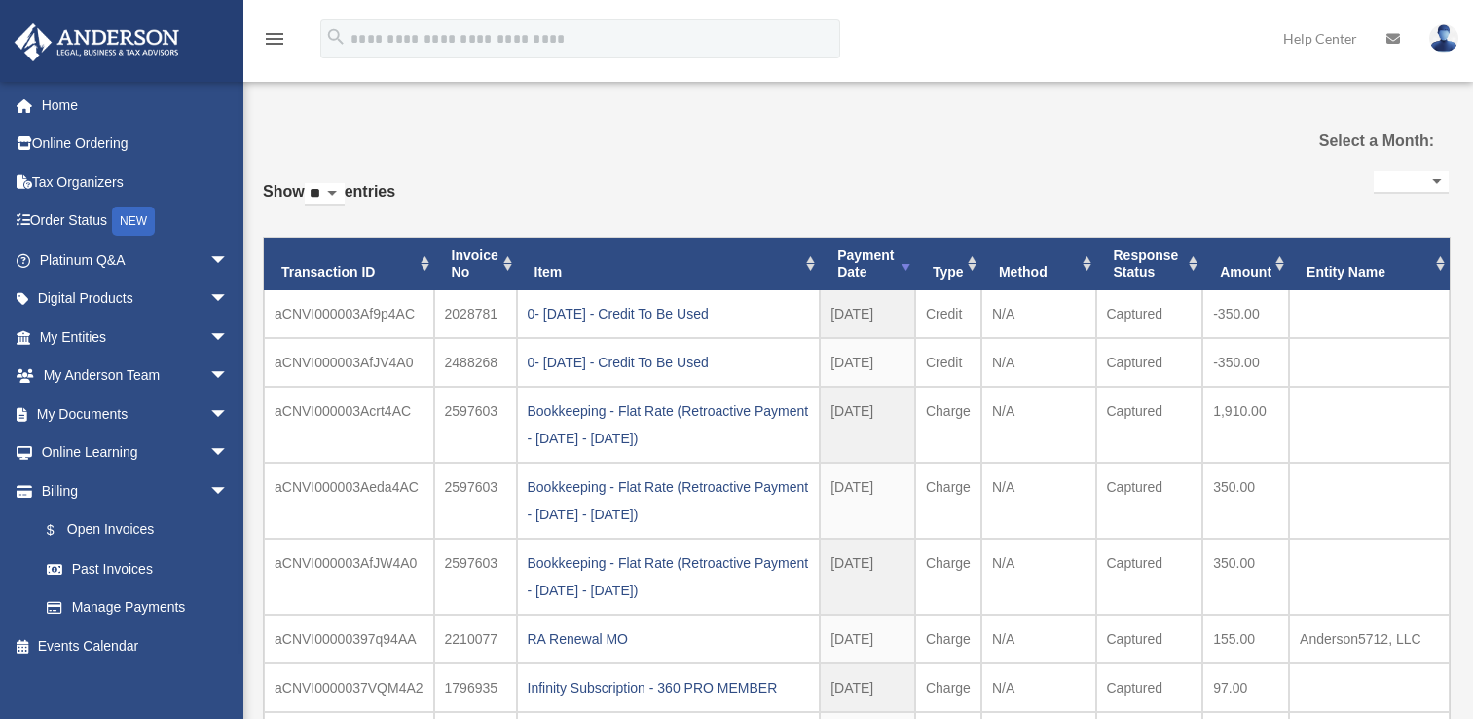
select select
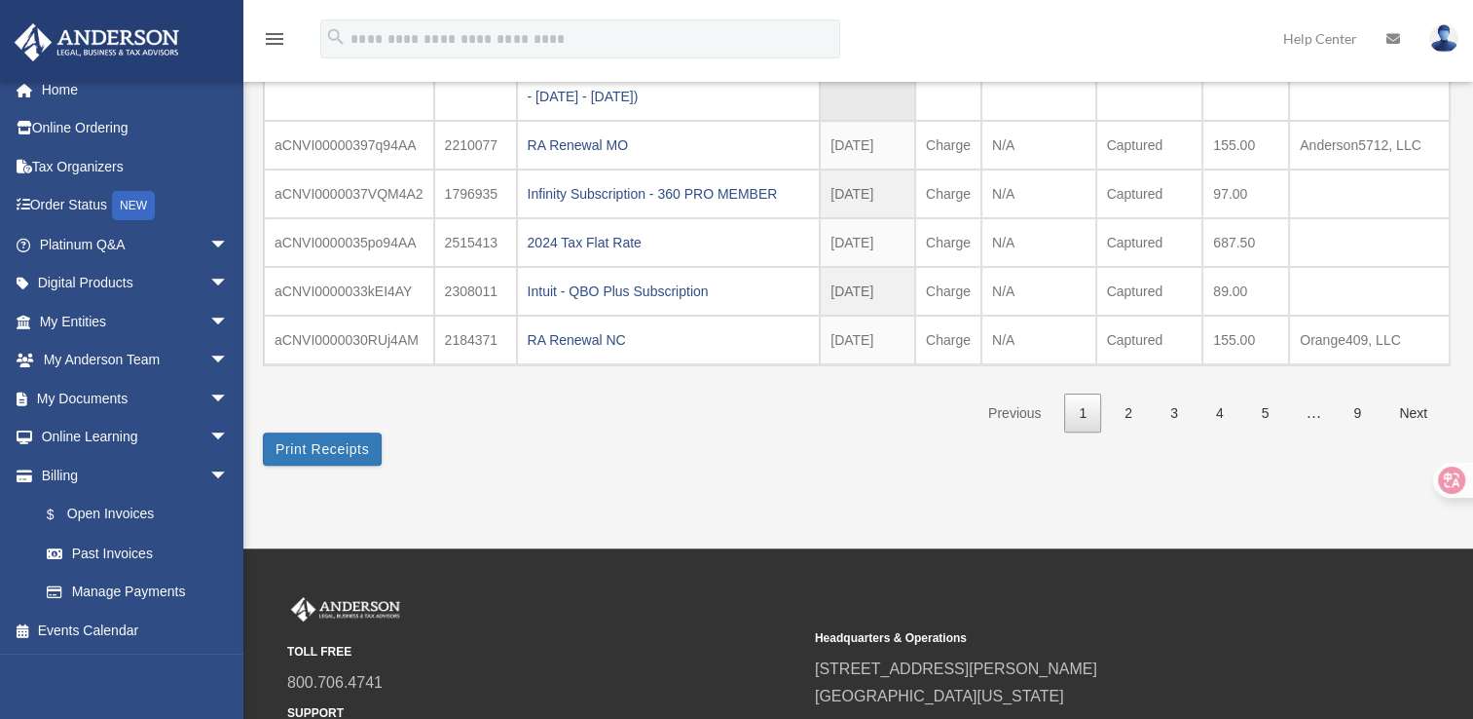
scroll to position [483, 0]
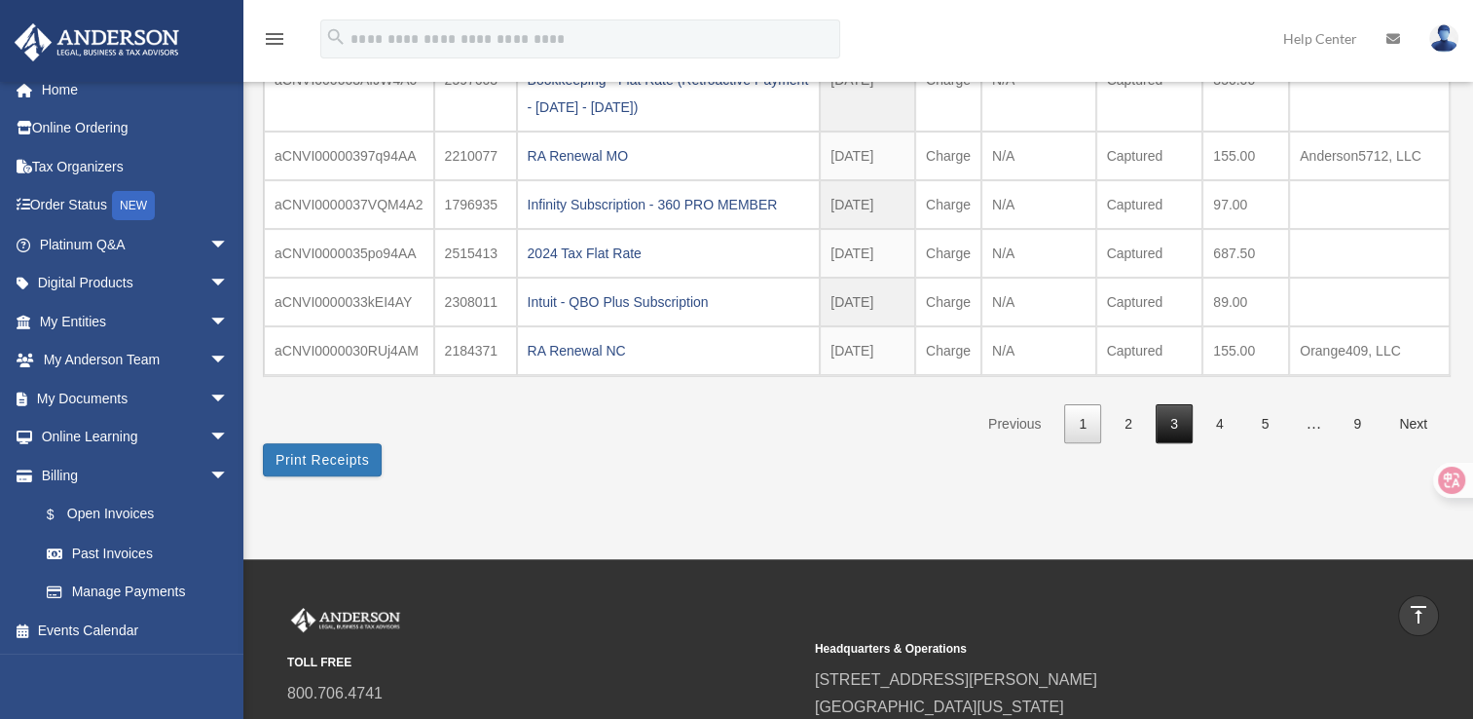
click at [1182, 423] on link "3" at bounding box center [1174, 424] width 37 height 40
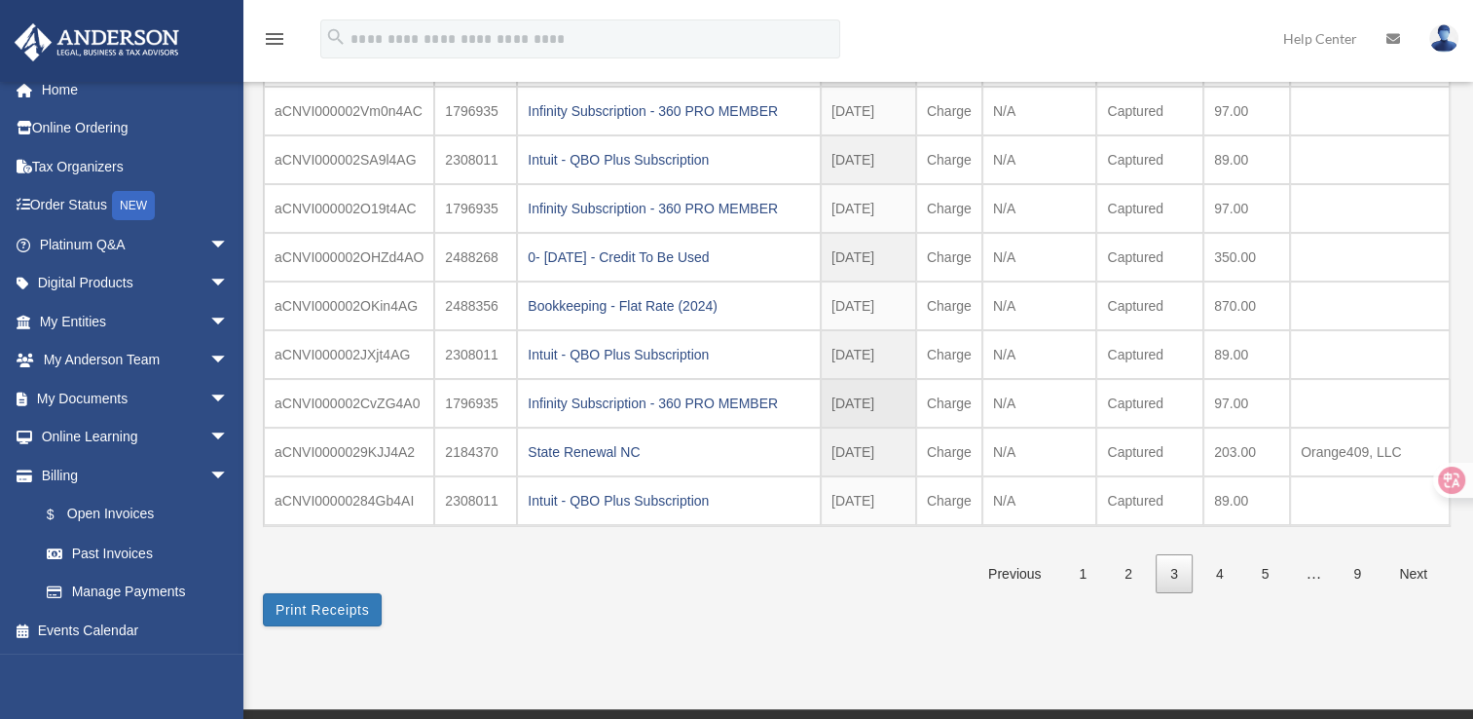
scroll to position [260, 0]
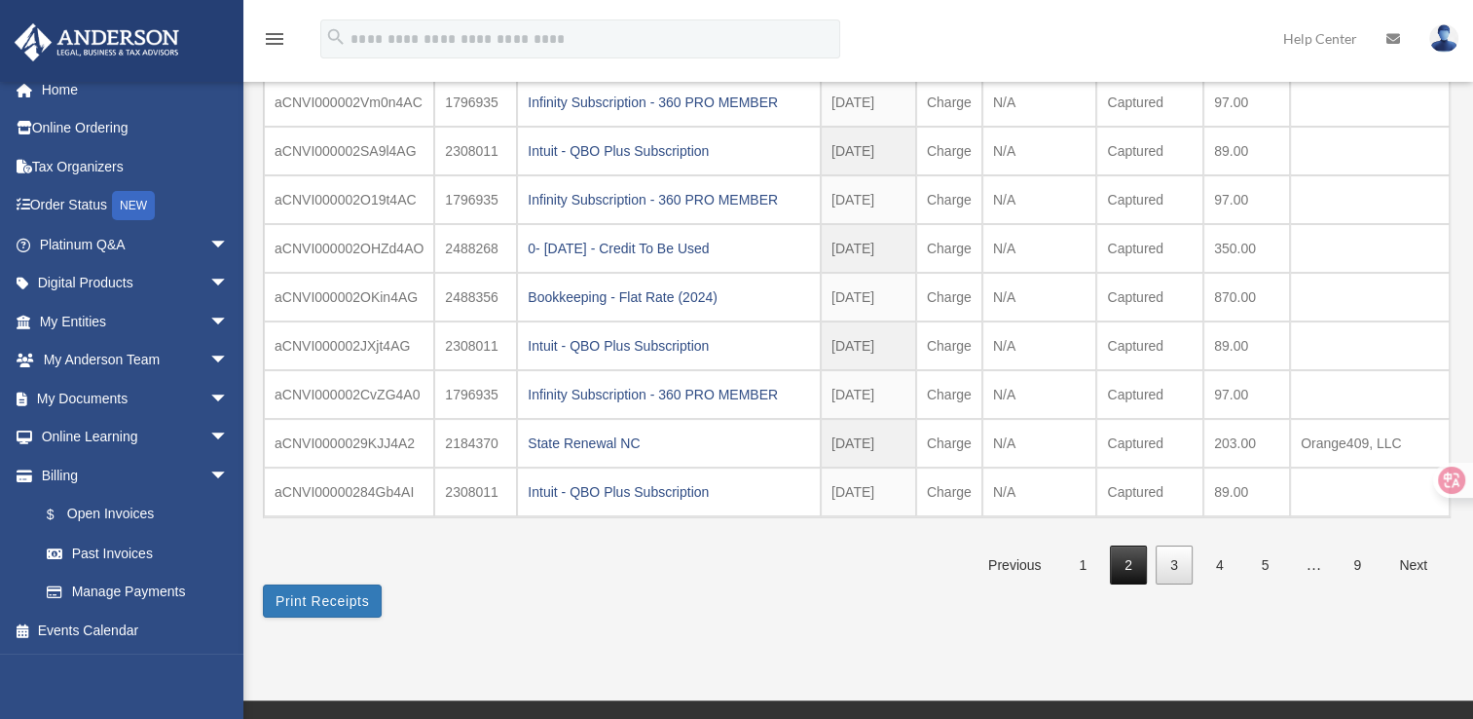
click at [1130, 559] on link "2" at bounding box center [1128, 565] width 37 height 40
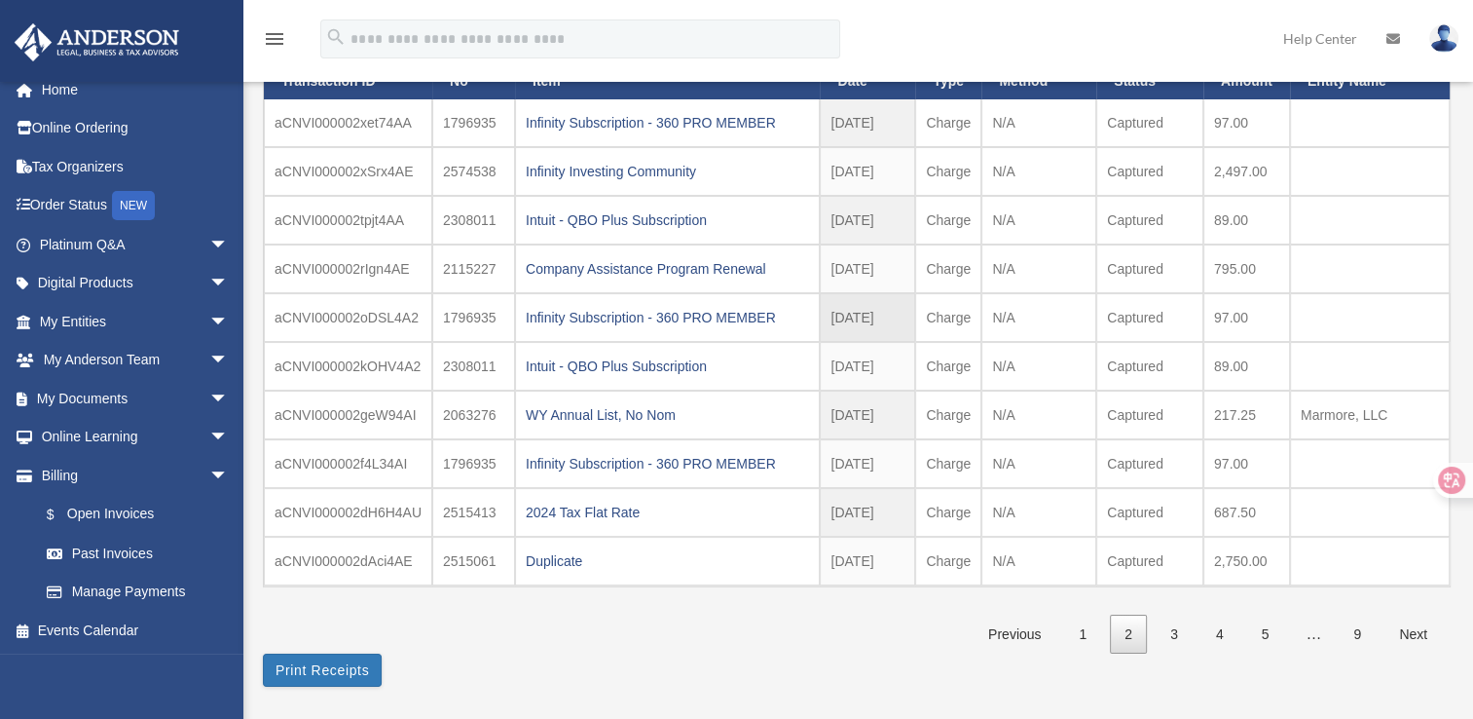
scroll to position [191, 0]
click at [1228, 633] on link "4" at bounding box center [1220, 634] width 37 height 40
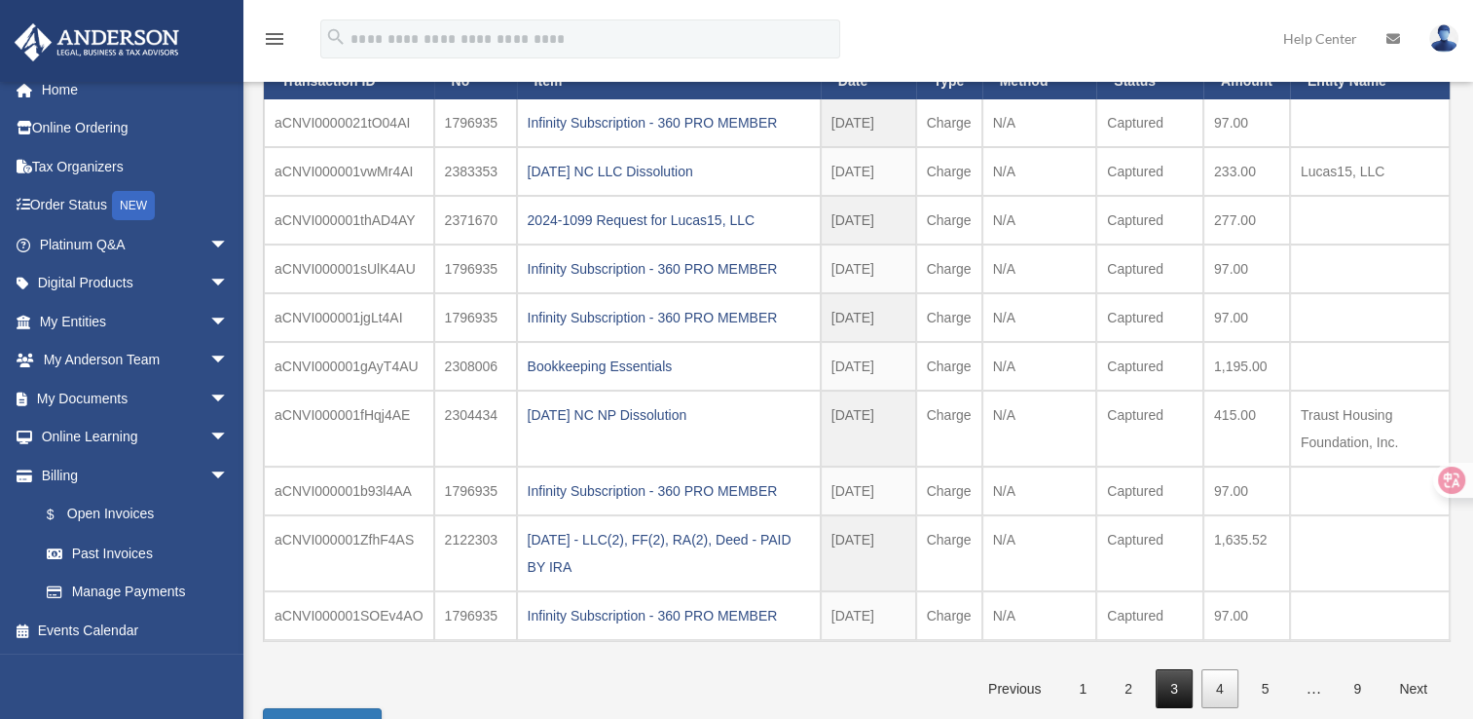
click at [1173, 689] on link "3" at bounding box center [1174, 689] width 37 height 40
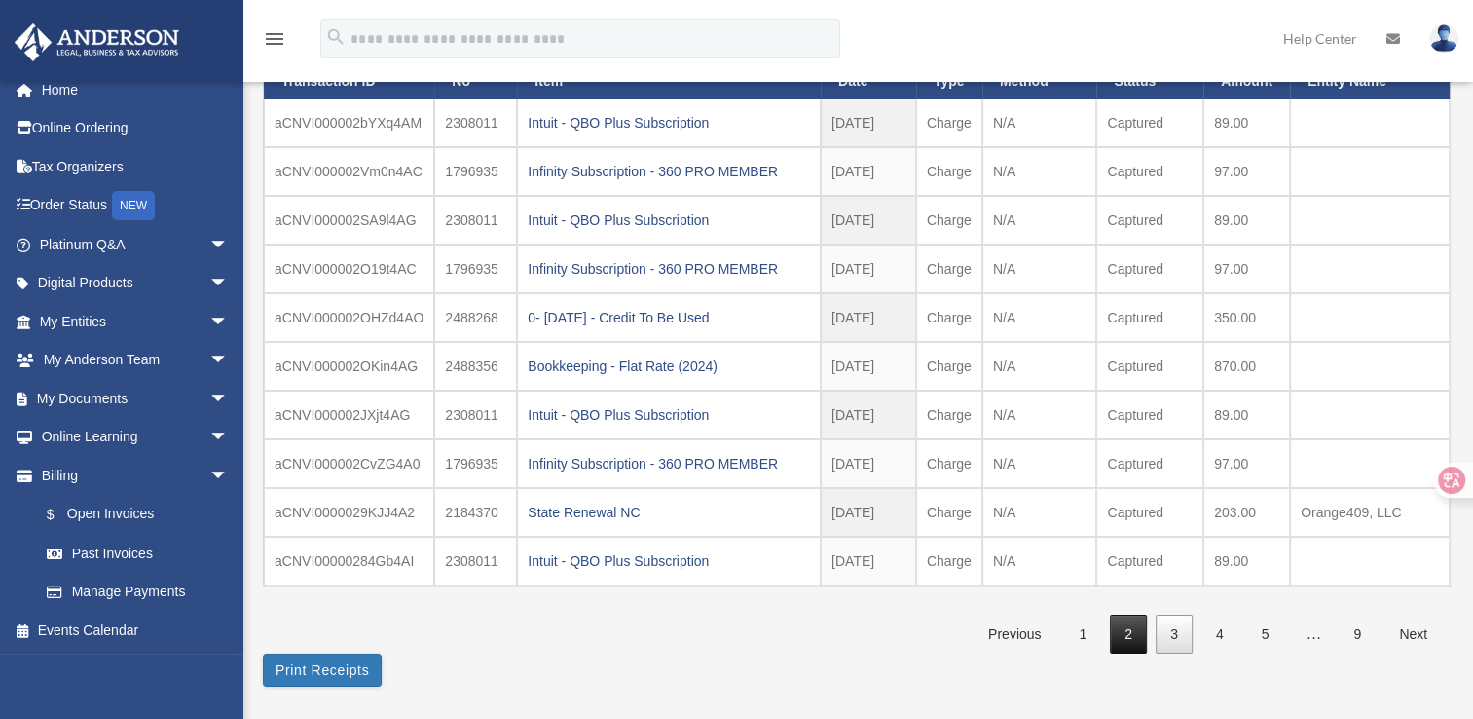
click at [1131, 630] on link "2" at bounding box center [1128, 634] width 37 height 40
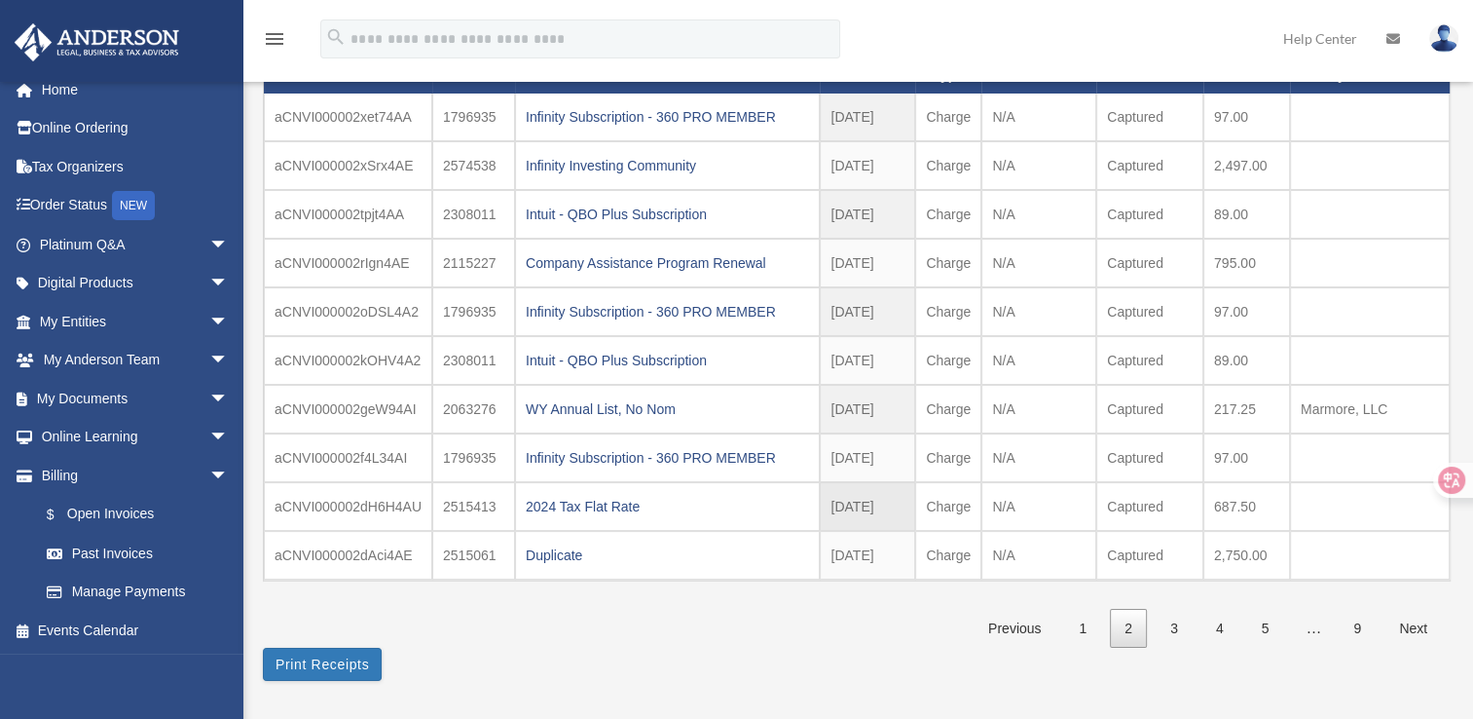
scroll to position [199, 0]
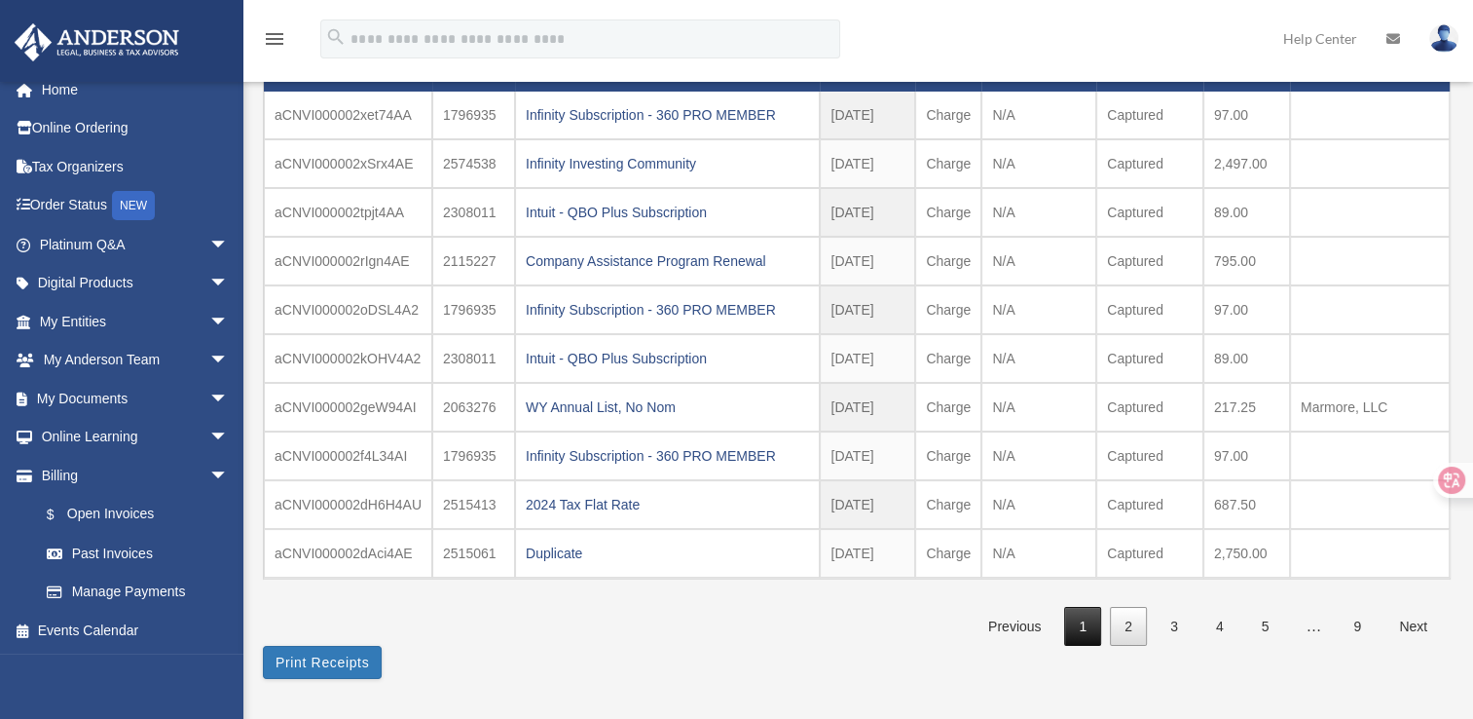
click at [1081, 622] on link "1" at bounding box center [1082, 627] width 37 height 40
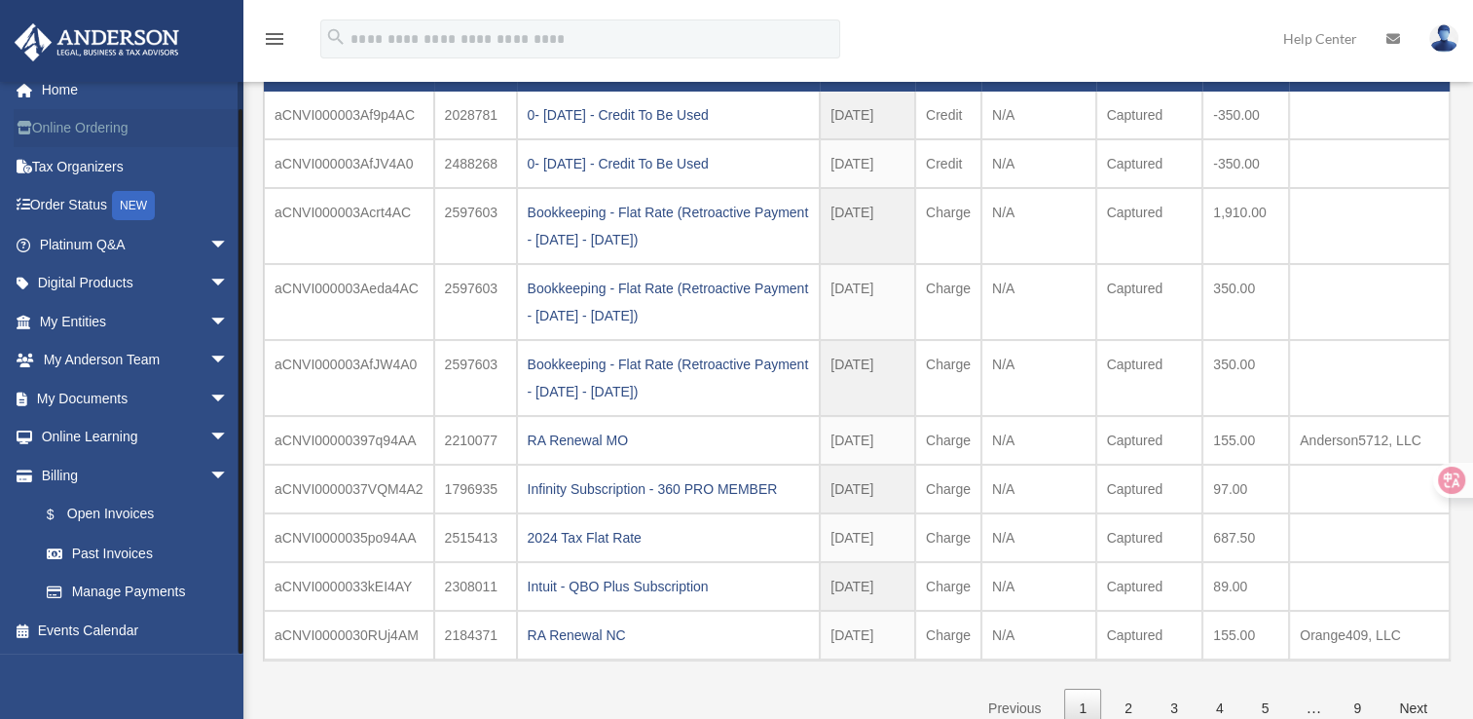
click at [100, 132] on link "Online Ordering" at bounding box center [136, 128] width 244 height 39
